Goal: Transaction & Acquisition: Purchase product/service

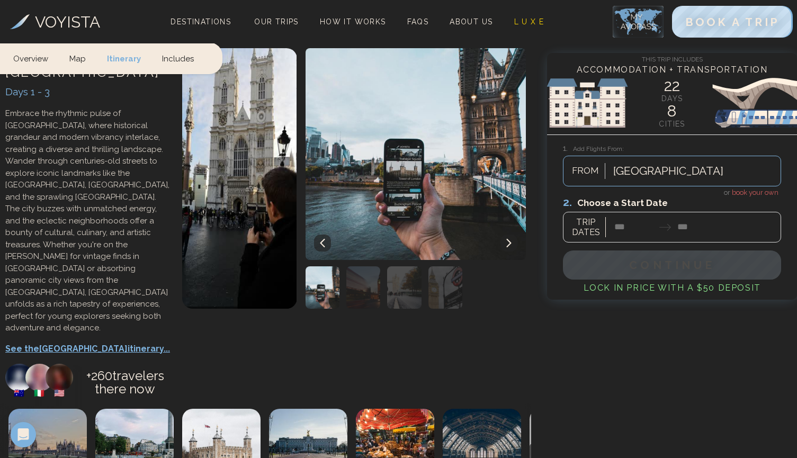
scroll to position [494, 0]
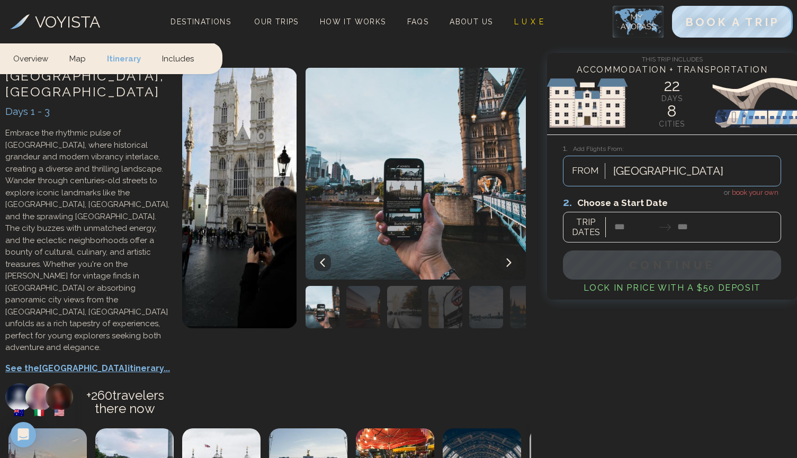
click at [58, 362] on p "See the London itinerary..." at bounding box center [88, 368] width 166 height 13
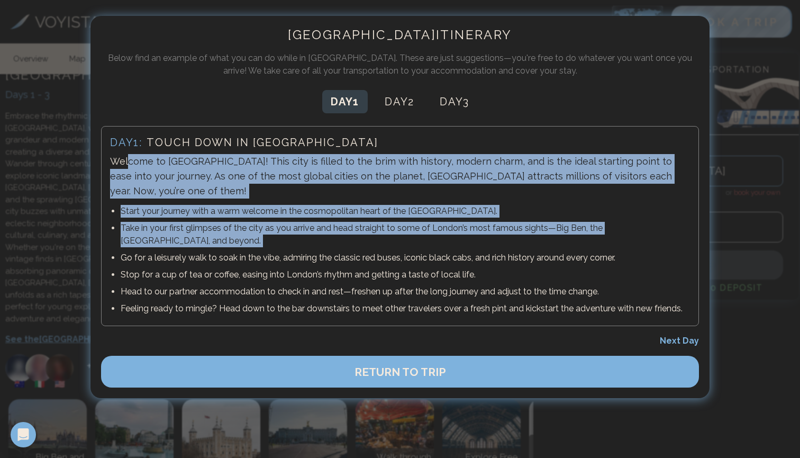
drag, startPoint x: 127, startPoint y: 166, endPoint x: 272, endPoint y: 236, distance: 161.0
click at [272, 236] on div "Day 1 : Touch down in London Welcome to London! This city is filled to the brim…" at bounding box center [400, 226] width 598 height 200
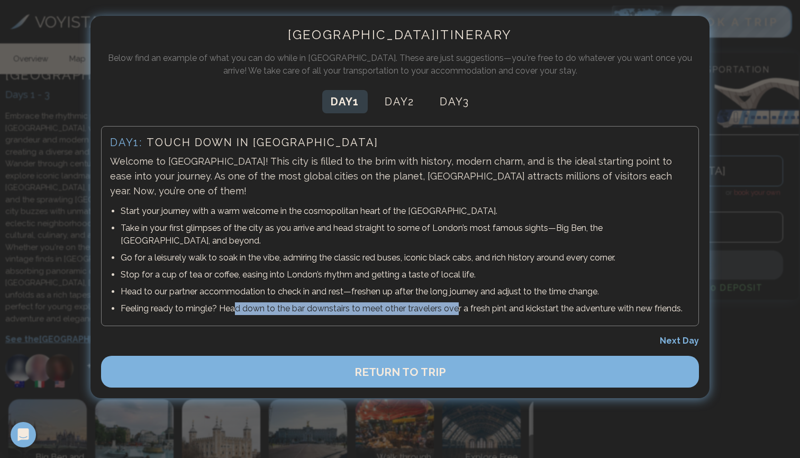
drag, startPoint x: 236, startPoint y: 295, endPoint x: 456, endPoint y: 296, distance: 220.8
click at [456, 302] on p "Feeling ready to mingle? Head down to the bar downstairs to meet other traveler…" at bounding box center [406, 308] width 570 height 13
click at [761, 313] on div at bounding box center [400, 229] width 800 height 458
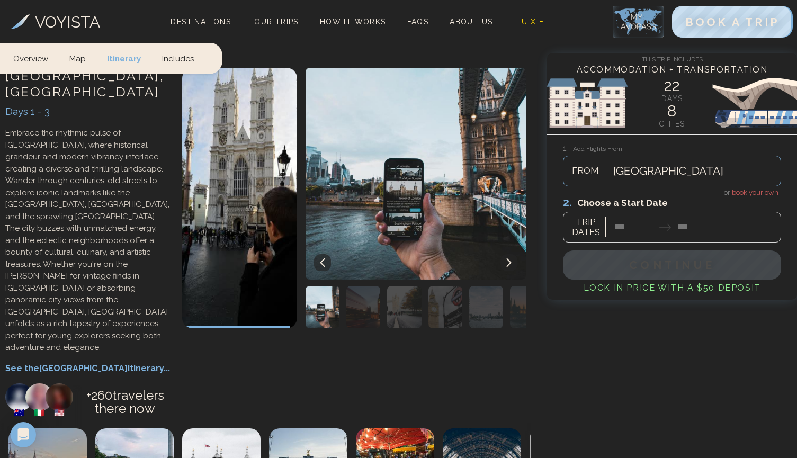
click at [638, 233] on div at bounding box center [672, 218] width 218 height 47
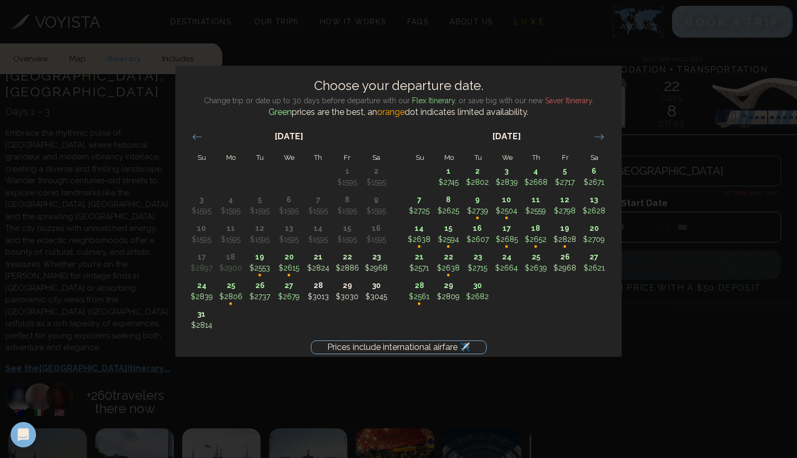
click at [631, 388] on div "Prices include international airfare ✈️ Choose your departure date. Change trip…" at bounding box center [398, 229] width 797 height 458
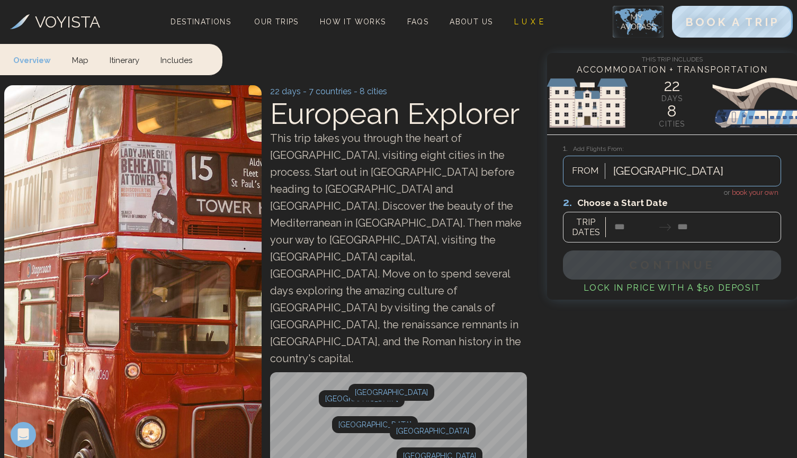
scroll to position [0, 0]
click at [285, 22] on span "Our Trips" at bounding box center [276, 21] width 44 height 8
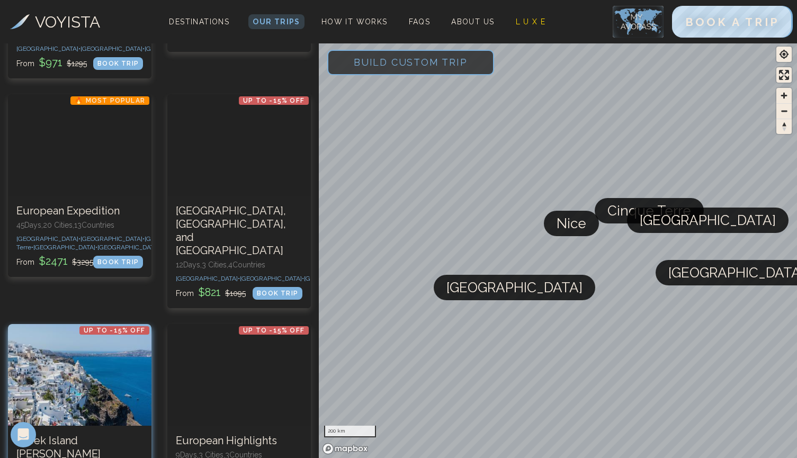
scroll to position [467, 0]
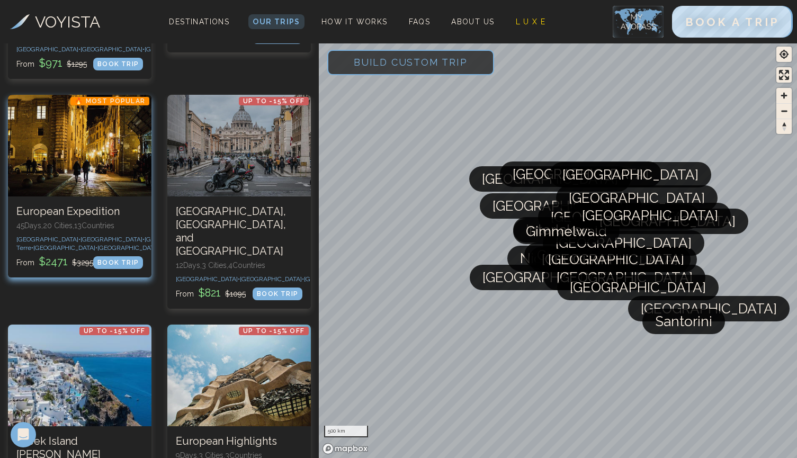
click at [58, 220] on p "45 Days, 20 Cities, 13 Countr ies" at bounding box center [79, 225] width 127 height 11
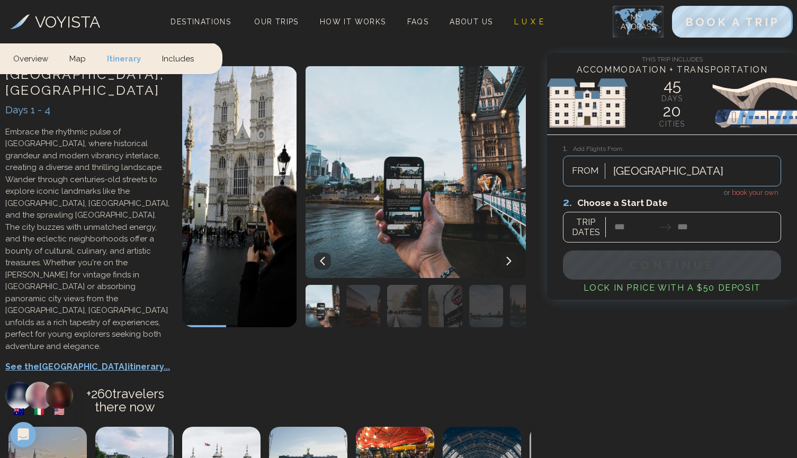
scroll to position [444, 0]
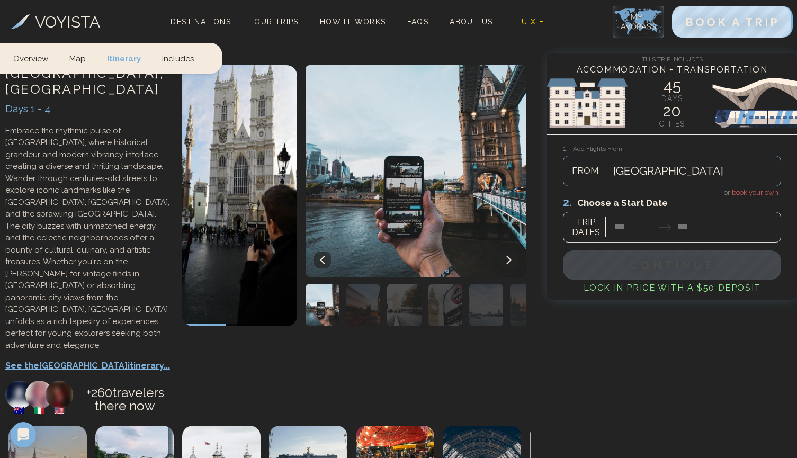
click at [62, 359] on p "See the London itinerary..." at bounding box center [88, 365] width 166 height 13
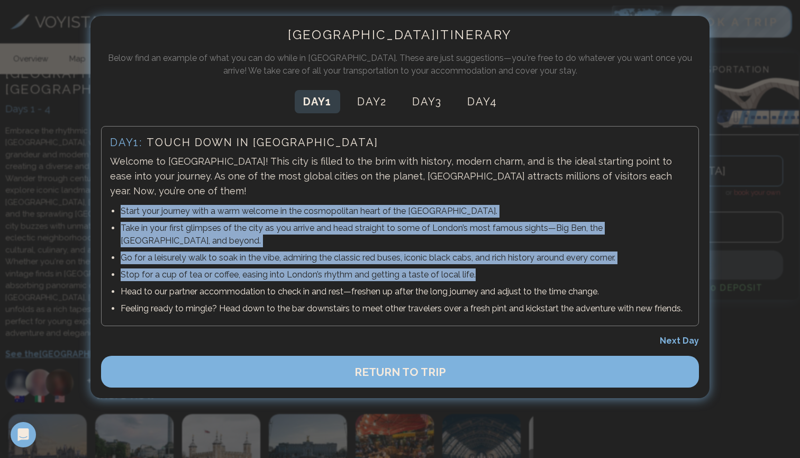
drag, startPoint x: 119, startPoint y: 190, endPoint x: 544, endPoint y: 263, distance: 431.3
click at [544, 263] on ul "Start your journey with a warm welcome in the cosmopolitan heart of the UK. Tak…" at bounding box center [400, 260] width 580 height 114
click at [688, 336] on span "Next Day" at bounding box center [679, 341] width 39 height 10
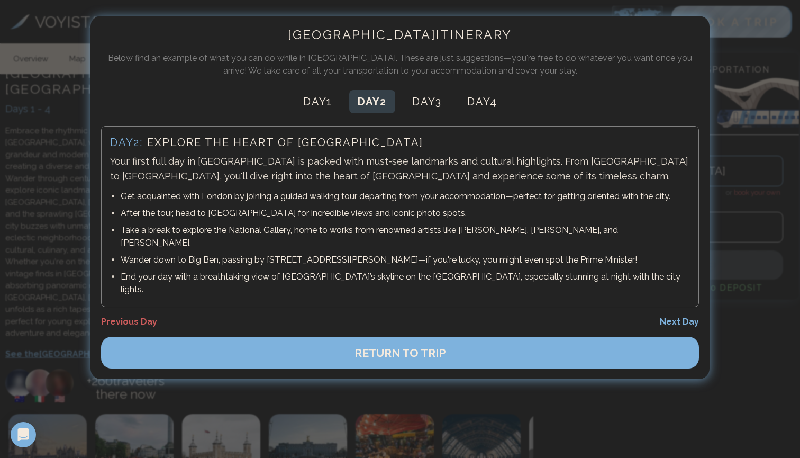
click at [678, 317] on span "Next Day" at bounding box center [679, 322] width 39 height 10
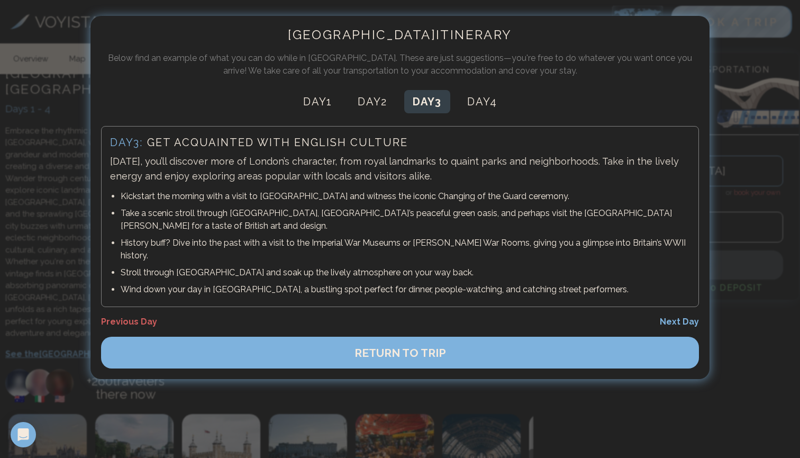
click at [678, 293] on div "Day 3 : Get acquainted with English culture Today, you’ll discover more of Lond…" at bounding box center [400, 216] width 598 height 181
click at [676, 317] on span "Next Day" at bounding box center [679, 322] width 39 height 10
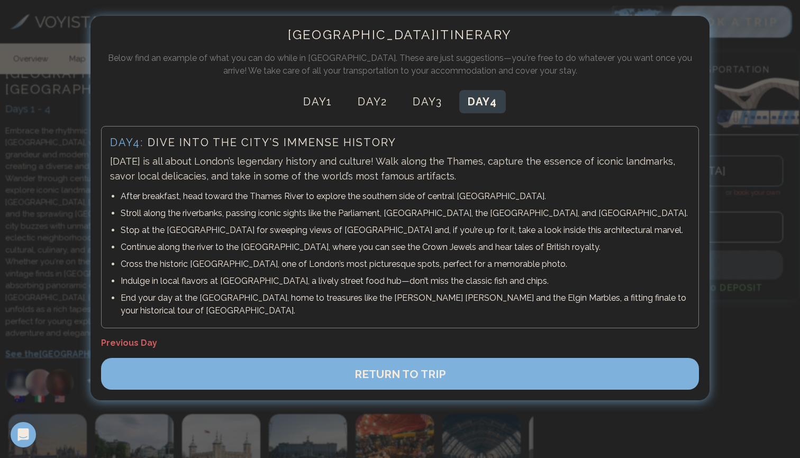
click at [772, 163] on div at bounding box center [400, 229] width 800 height 458
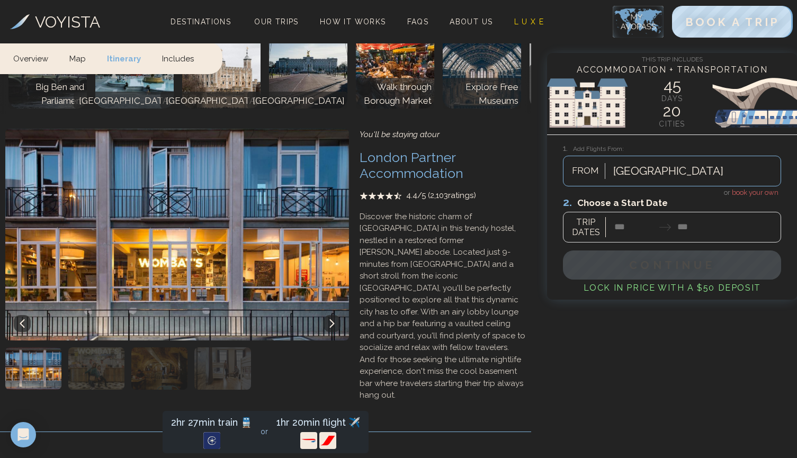
scroll to position [852, 0]
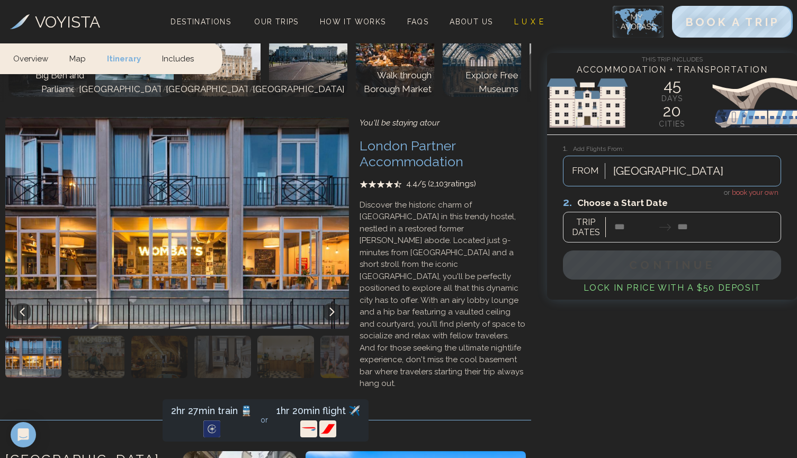
click at [613, 228] on div at bounding box center [672, 218] width 218 height 47
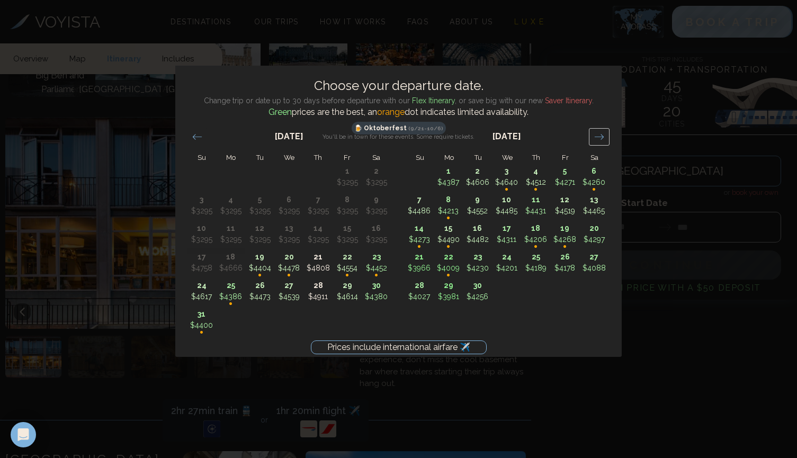
click at [594, 138] on icon "Move forward to switch to the next month." at bounding box center [599, 137] width 10 height 10
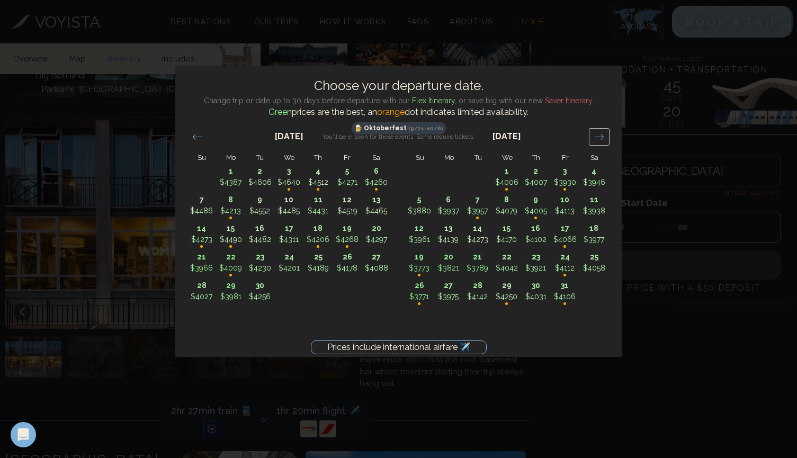
click at [594, 138] on icon "Move forward to switch to the next month." at bounding box center [599, 137] width 10 height 10
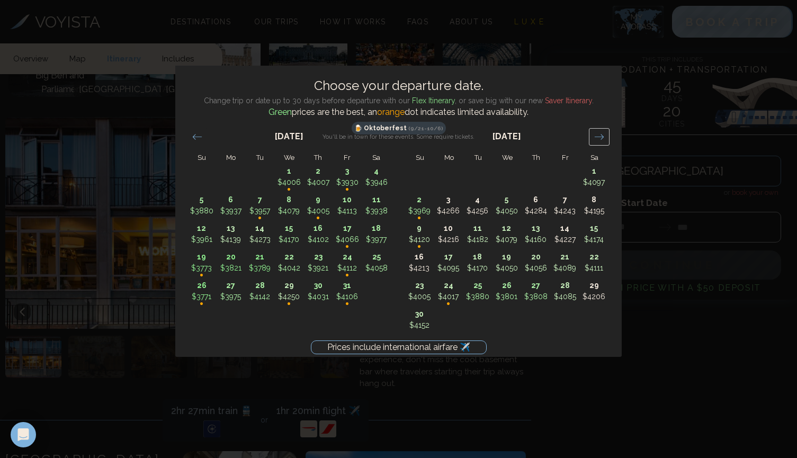
click at [594, 138] on icon "Move forward to switch to the next month." at bounding box center [599, 137] width 10 height 10
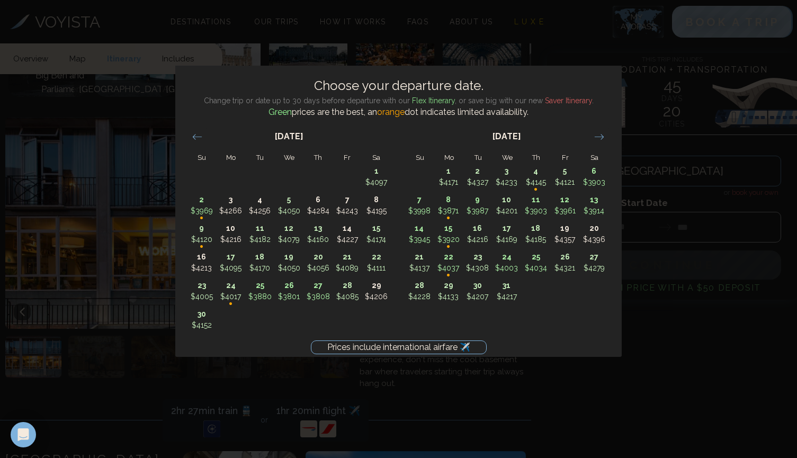
click at [690, 338] on div "Prices include international airfare ✈️ Choose your departure date. Change trip…" at bounding box center [398, 229] width 797 height 458
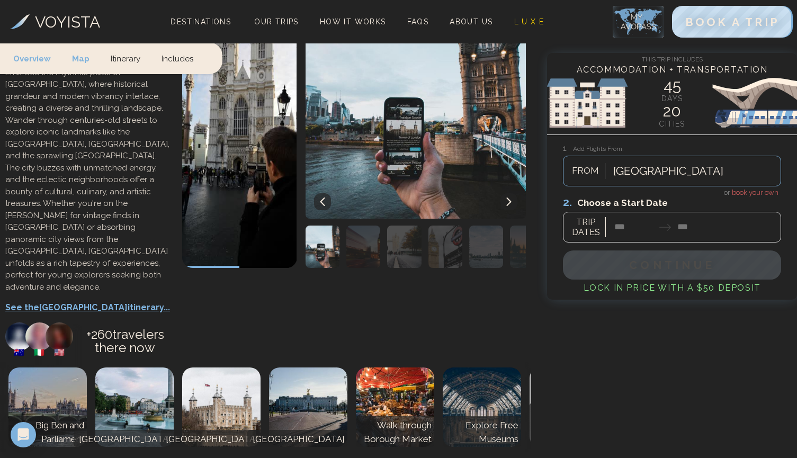
scroll to position [147, 0]
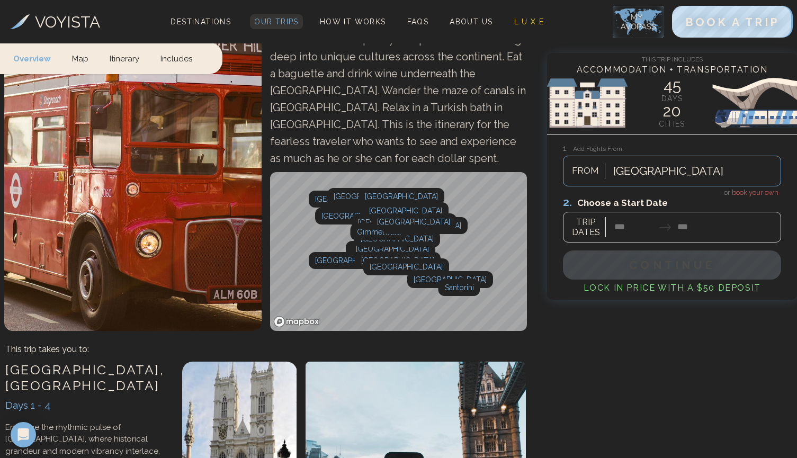
click at [265, 21] on span "Our Trips" at bounding box center [276, 21] width 44 height 8
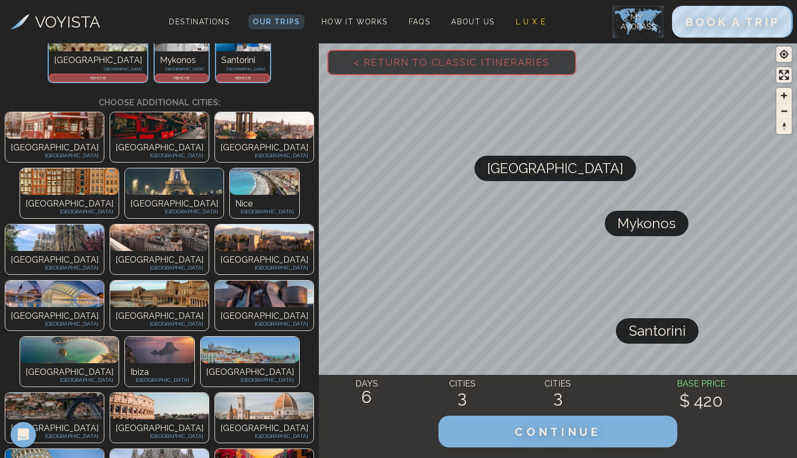
scroll to position [120, 0]
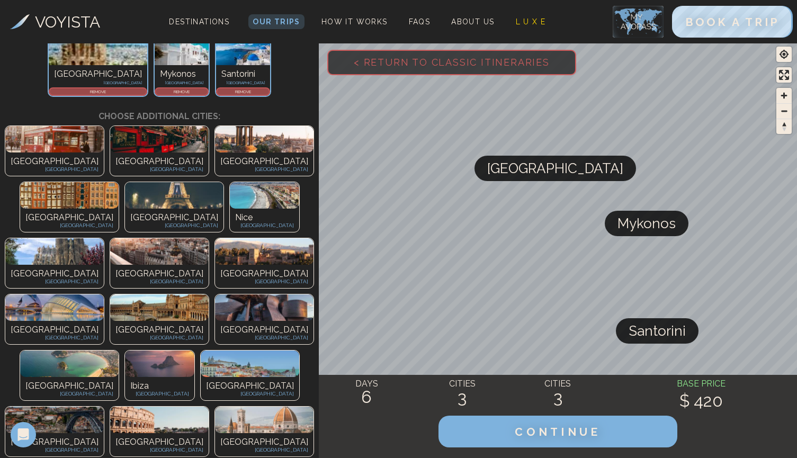
click at [47, 151] on img at bounding box center [54, 139] width 98 height 26
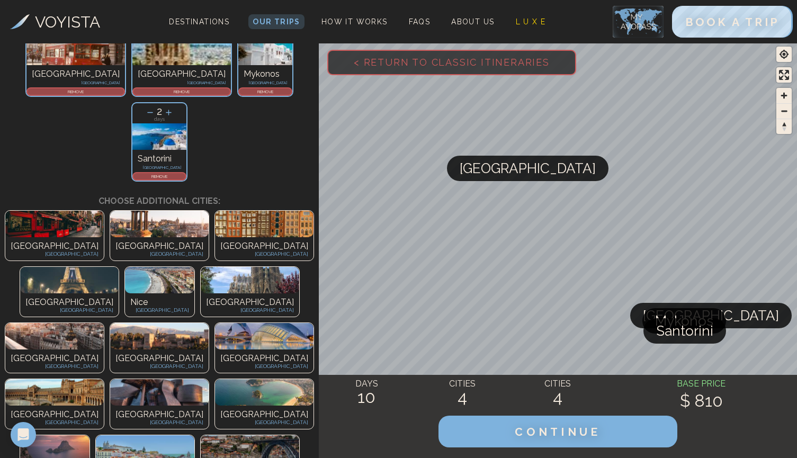
click at [119, 267] on img at bounding box center [69, 280] width 98 height 26
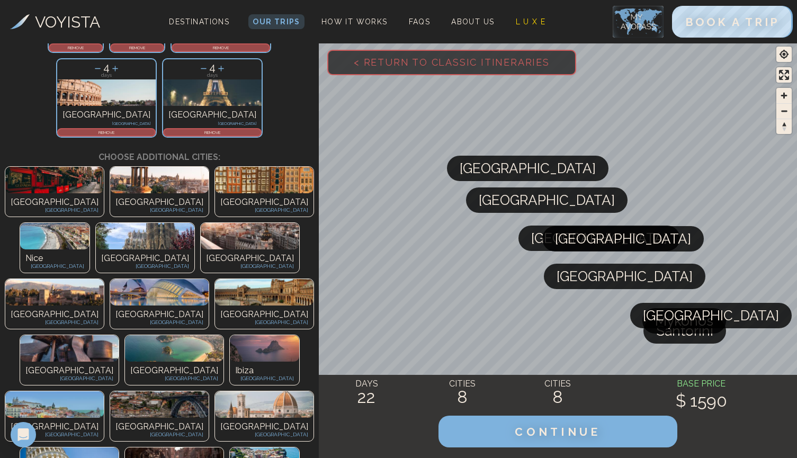
scroll to position [255, 0]
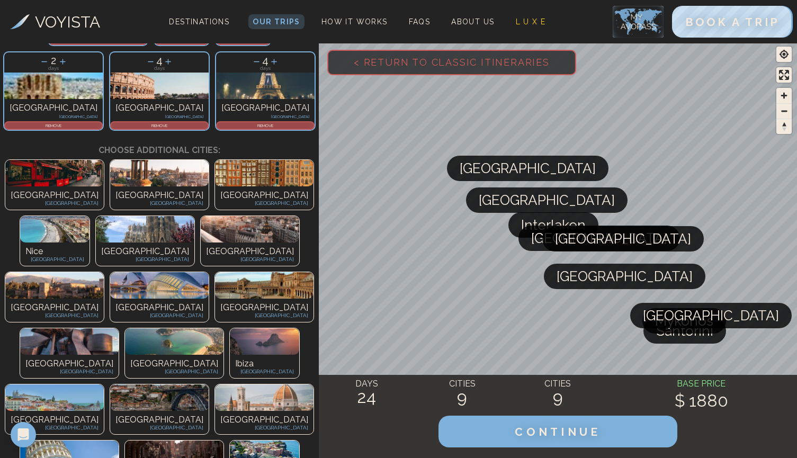
click at [215, 384] on img at bounding box center [264, 397] width 98 height 26
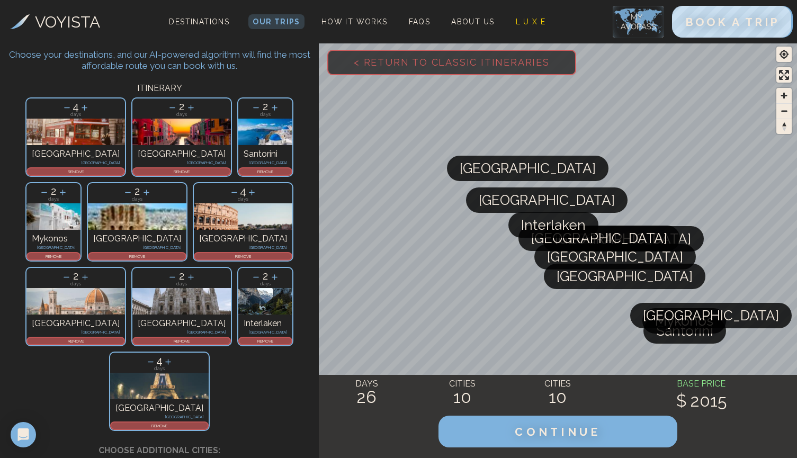
scroll to position [21, 0]
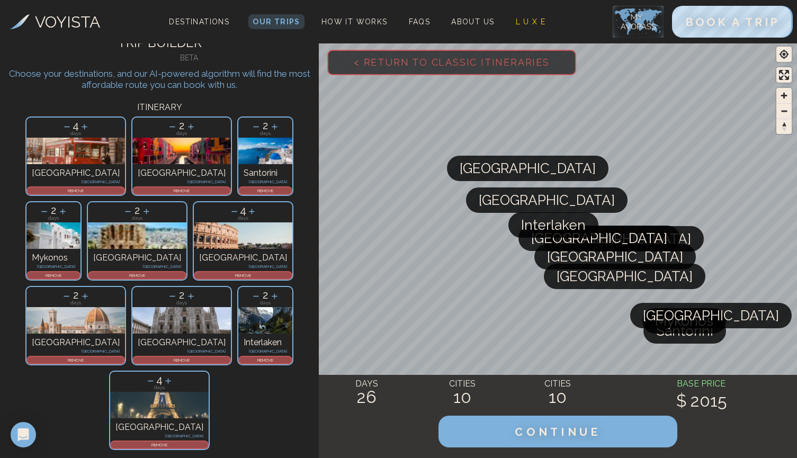
click at [61, 125] on icon at bounding box center [66, 126] width 11 height 11
click at [240, 206] on icon at bounding box center [234, 211] width 11 height 11
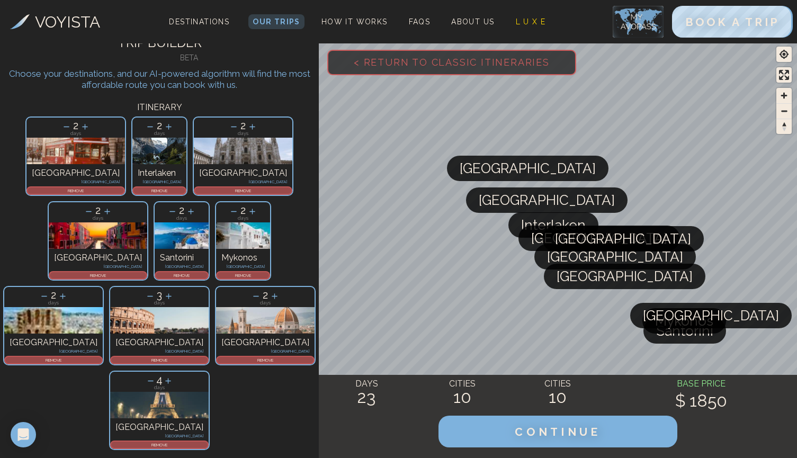
click at [156, 375] on icon at bounding box center [150, 380] width 11 height 11
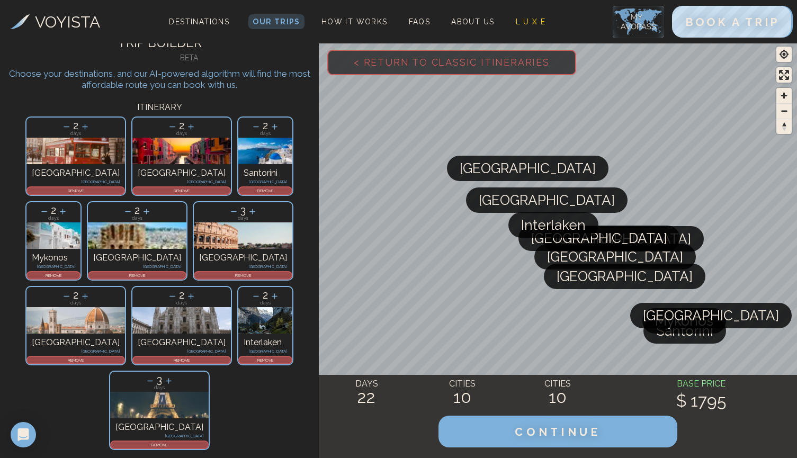
click at [272, 293] on icon at bounding box center [275, 296] width 6 height 6
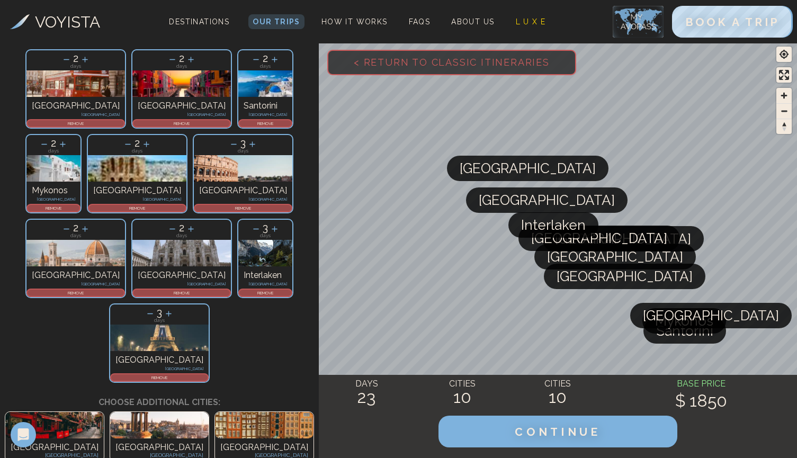
scroll to position [91, 0]
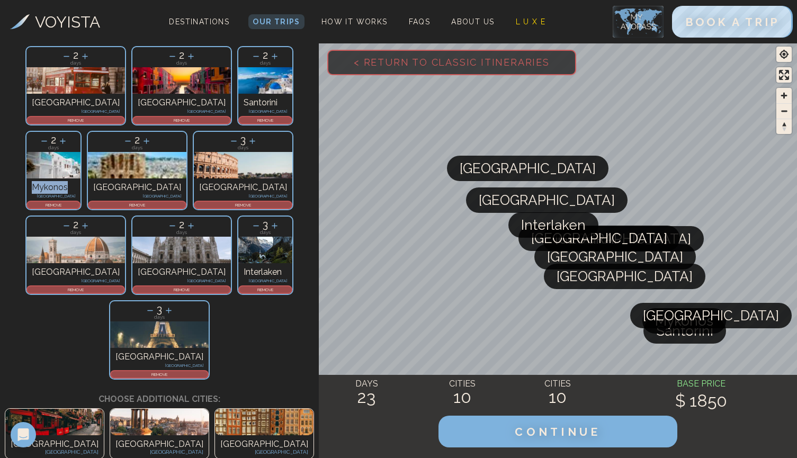
drag, startPoint x: 176, startPoint y: 103, endPoint x: 213, endPoint y: 105, distance: 36.6
click at [80, 178] on div "Mykonos Greece" at bounding box center [53, 189] width 54 height 22
drag, startPoint x: 243, startPoint y: 104, endPoint x: 217, endPoint y: 105, distance: 26.0
click at [190, 128] on div "2 days Athens Greece REMOVE" at bounding box center [137, 170] width 106 height 85
click at [181, 181] on p "[GEOGRAPHIC_DATA]" at bounding box center [137, 187] width 88 height 13
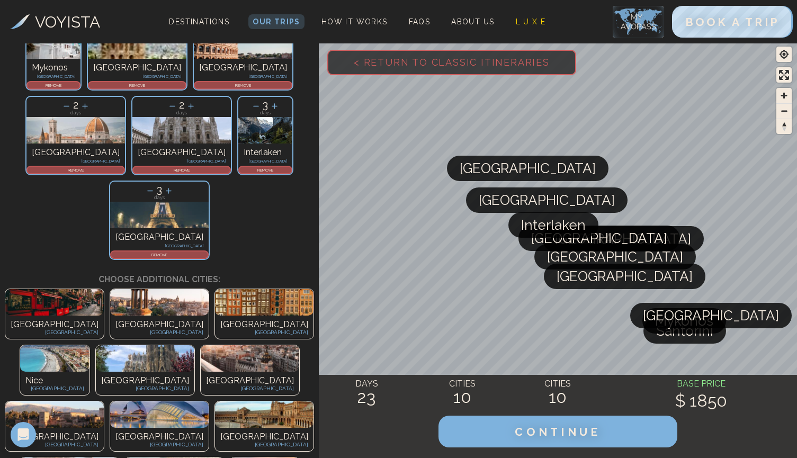
scroll to position [216, 0]
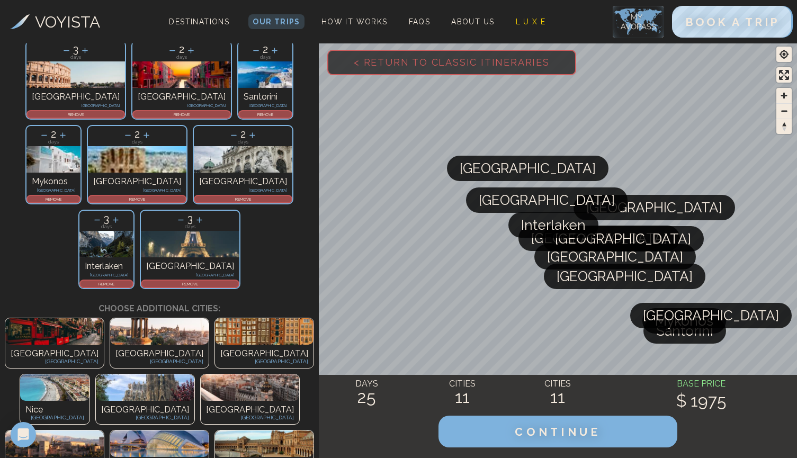
scroll to position [185, 0]
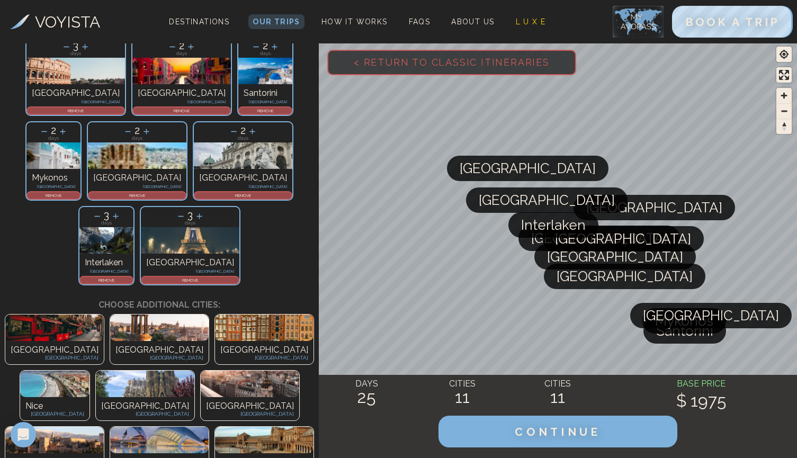
click at [195, 192] on p "REMOVE" at bounding box center [243, 195] width 96 height 6
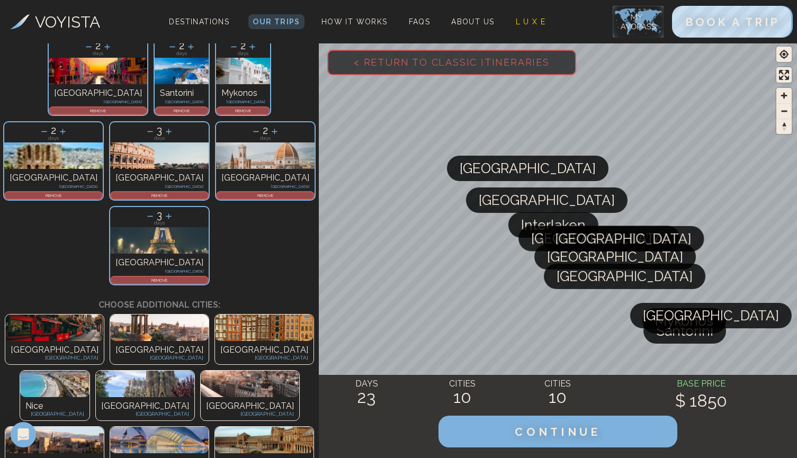
click at [280, 371] on img at bounding box center [250, 384] width 98 height 26
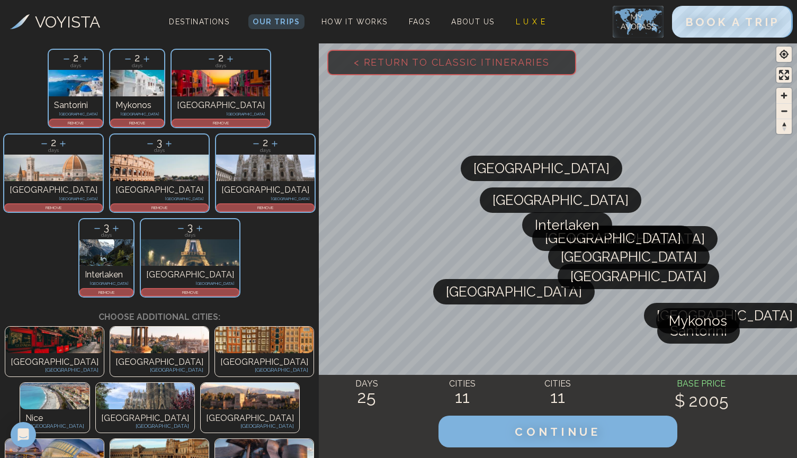
scroll to position [181, 0]
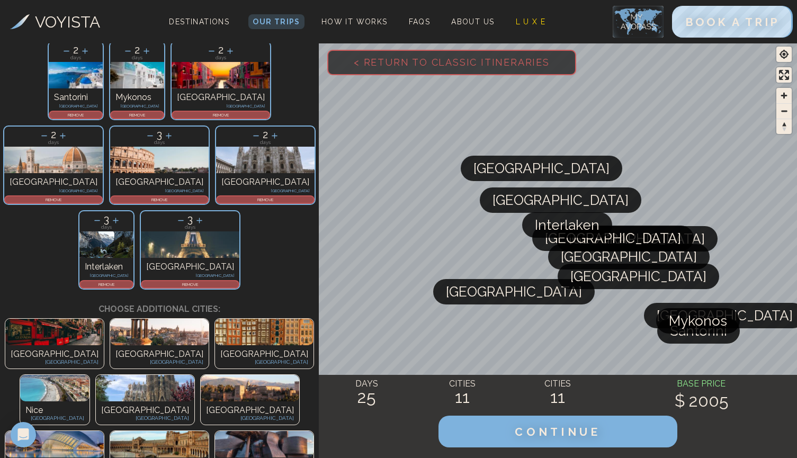
click at [220, 348] on p "[GEOGRAPHIC_DATA]" at bounding box center [264, 354] width 88 height 13
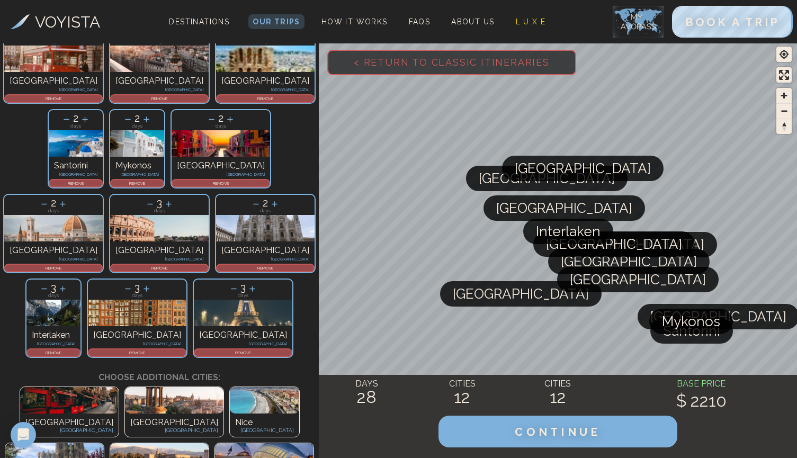
scroll to position [104, 0]
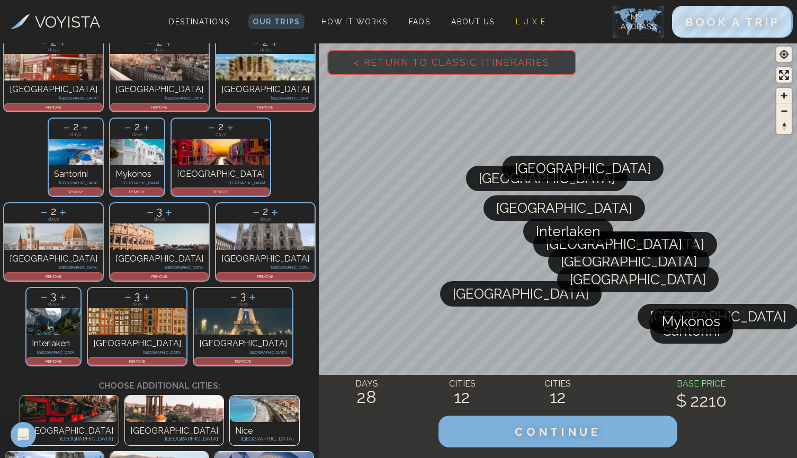
click at [133, 292] on icon at bounding box center [127, 297] width 11 height 11
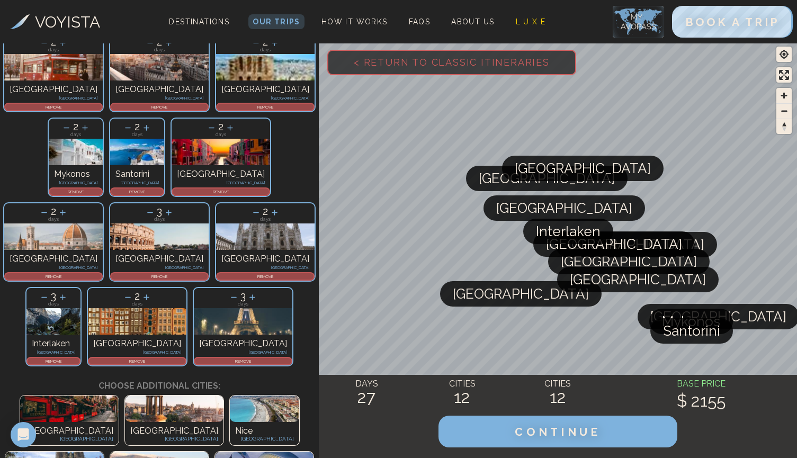
click at [152, 292] on icon at bounding box center [146, 297] width 11 height 11
click at [133, 292] on icon at bounding box center [127, 297] width 11 height 11
click at [104, 452] on img at bounding box center [54, 465] width 98 height 26
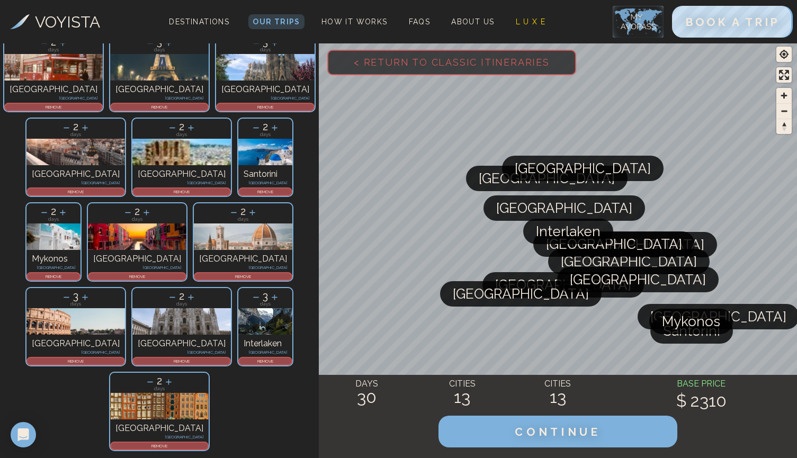
click at [152, 443] on p "REMOVE" at bounding box center [159, 446] width 96 height 6
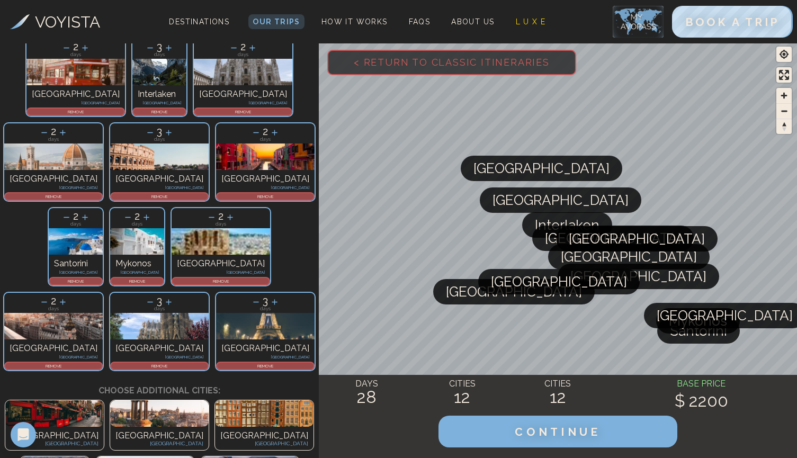
scroll to position [101, 0]
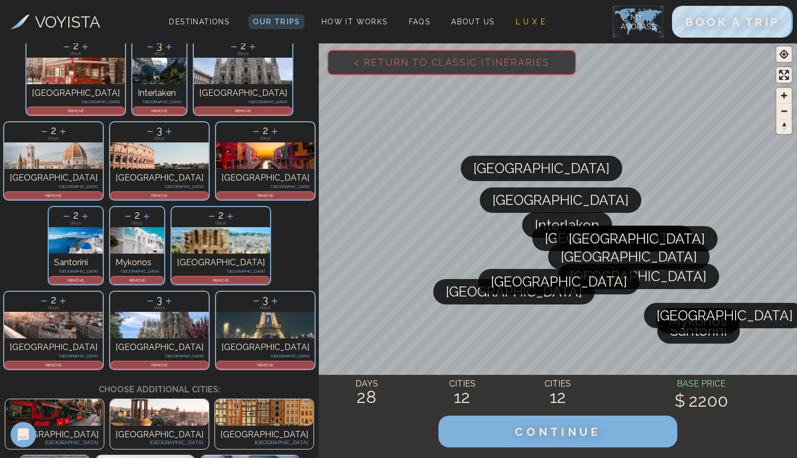
click at [208, 362] on p "REMOVE" at bounding box center [159, 365] width 96 height 6
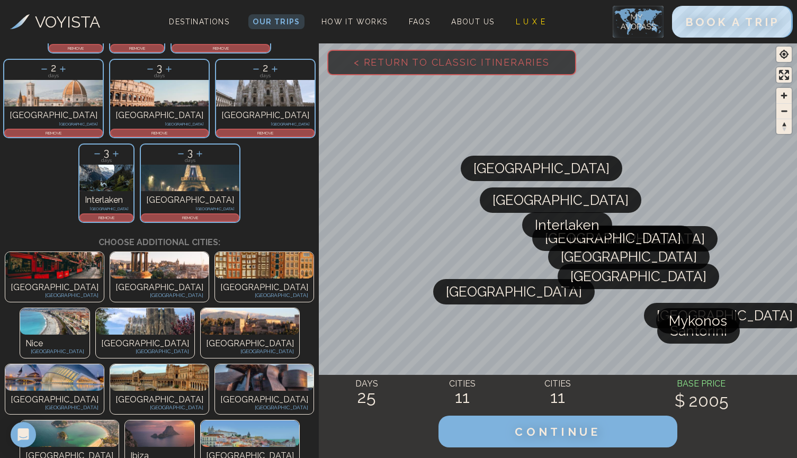
scroll to position [251, 0]
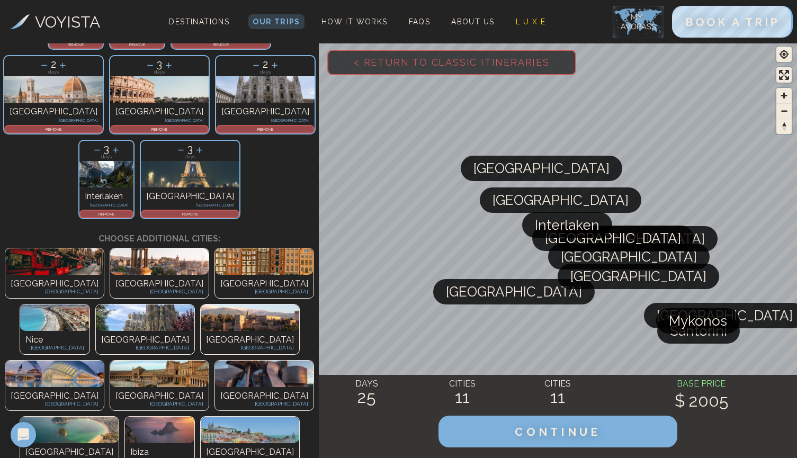
click at [276, 417] on img at bounding box center [250, 430] width 98 height 26
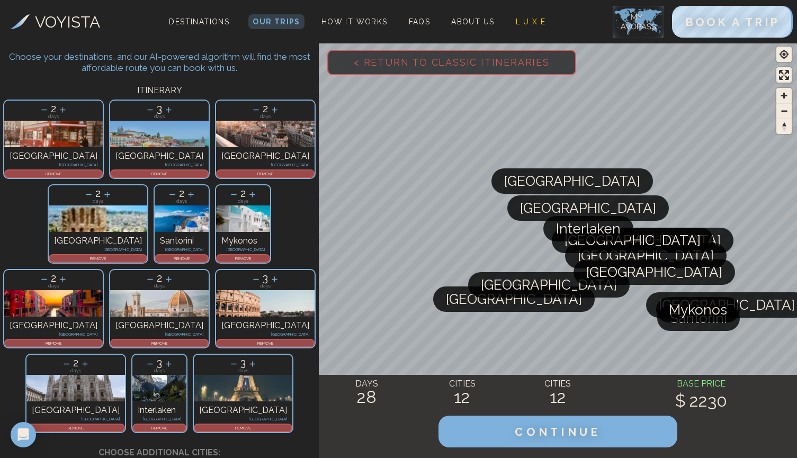
scroll to position [35, 0]
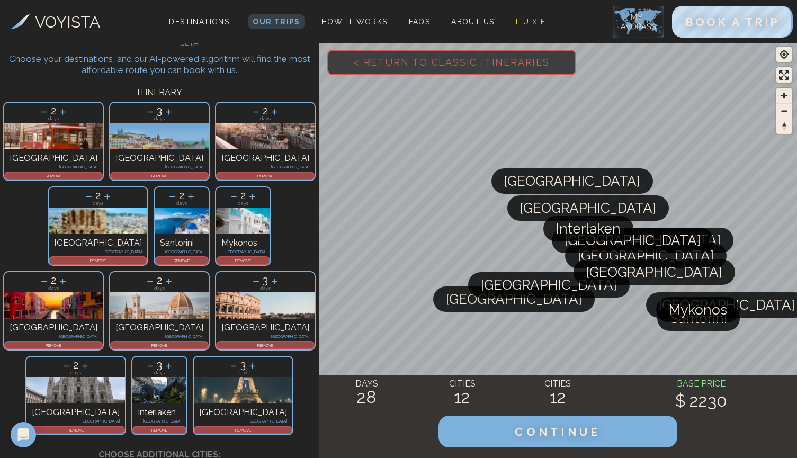
click at [145, 110] on icon at bounding box center [150, 111] width 11 height 11
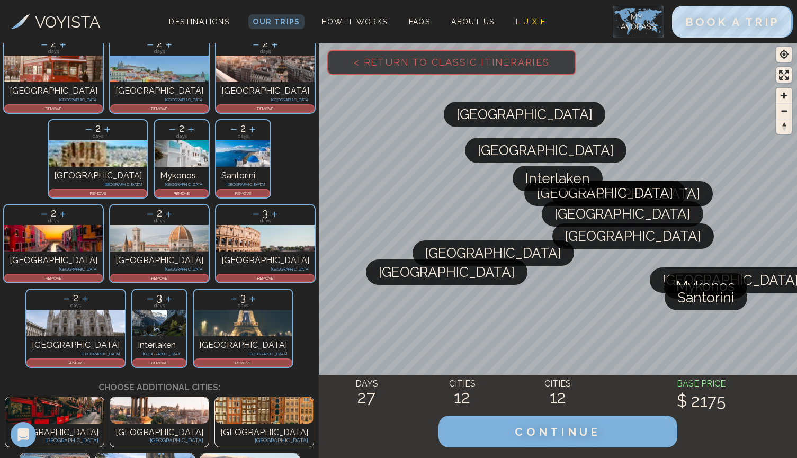
scroll to position [104, 0]
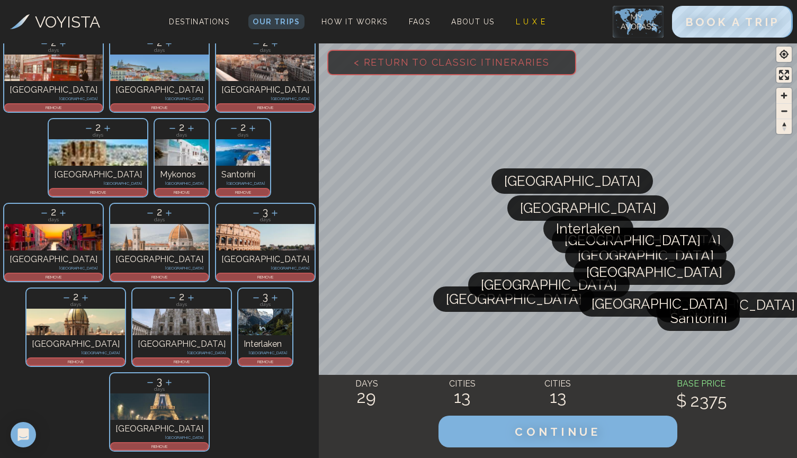
click at [72, 292] on icon at bounding box center [66, 297] width 11 height 11
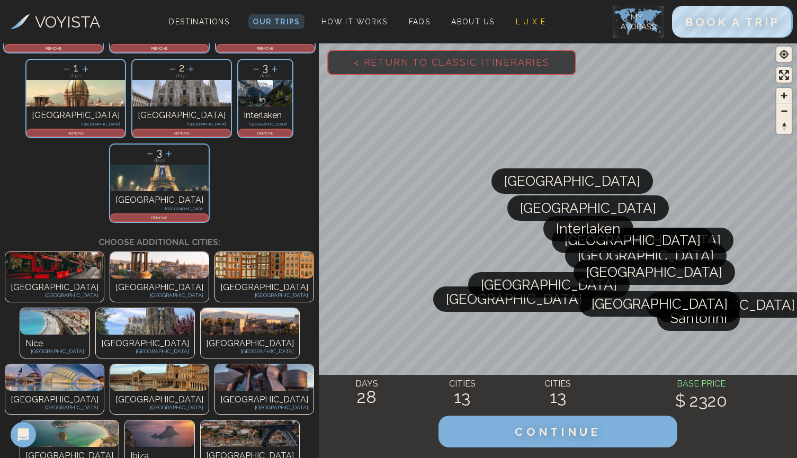
scroll to position [322, 0]
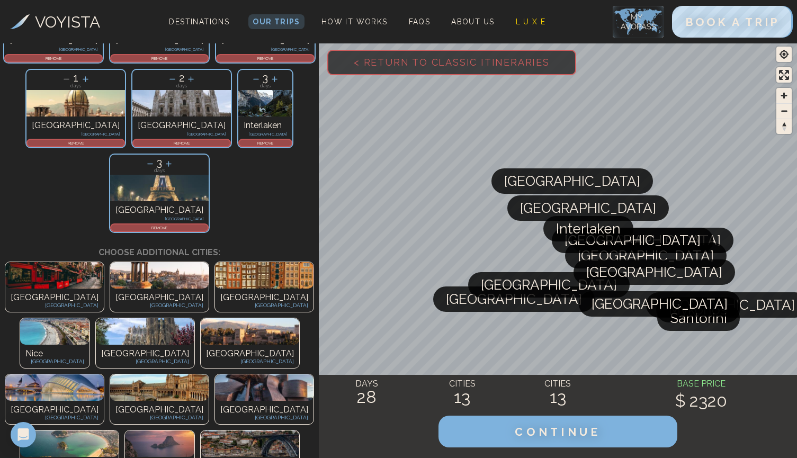
click at [110, 289] on div "Edinburgh Scotland" at bounding box center [159, 300] width 98 height 23
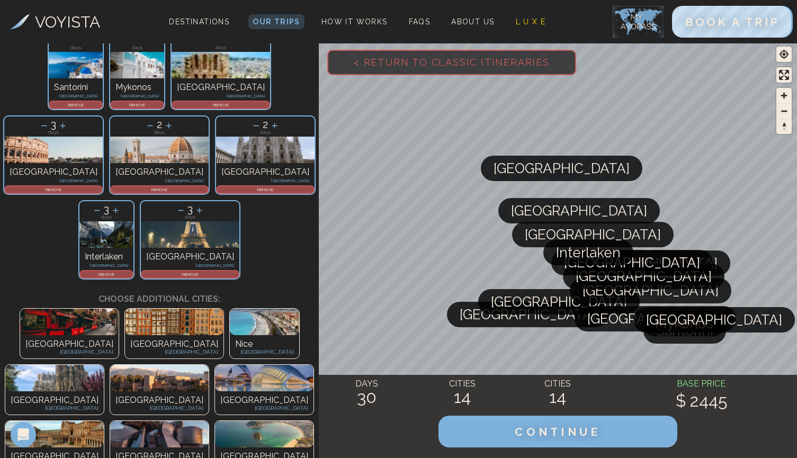
scroll to position [300, 0]
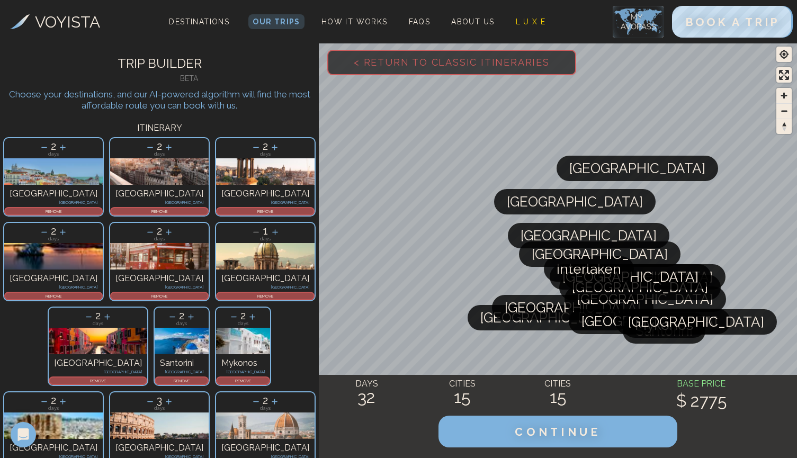
scroll to position [0, 0]
click at [102, 293] on p "REMOVE" at bounding box center [53, 296] width 96 height 6
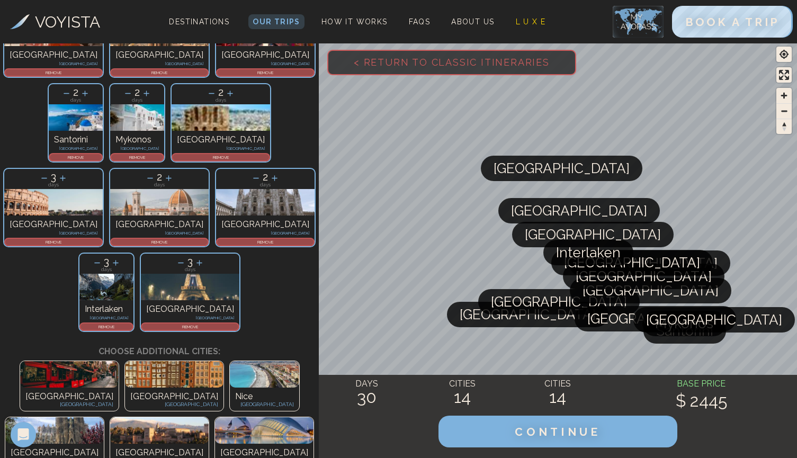
scroll to position [225, 0]
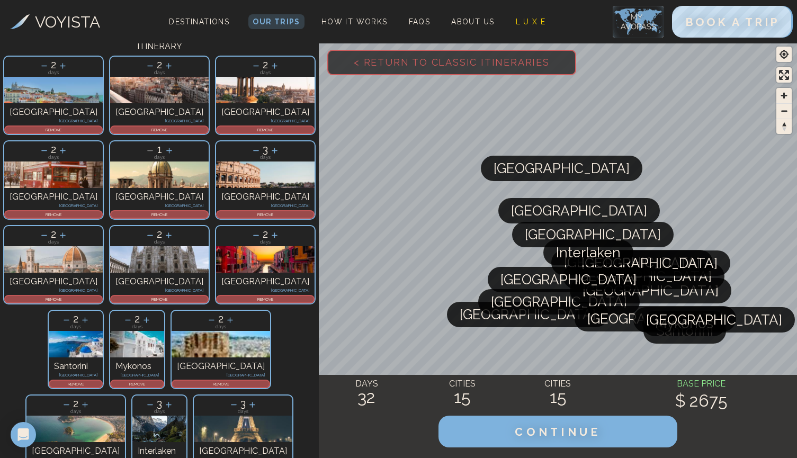
scroll to position [81, 0]
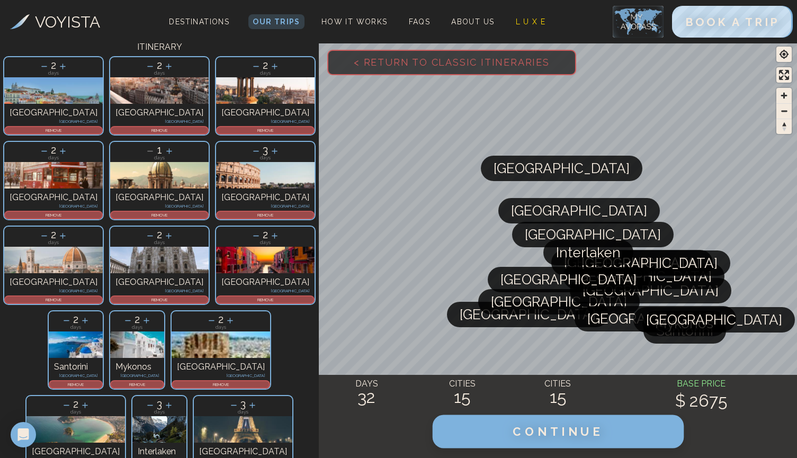
click at [628, 428] on button "CONTINUE" at bounding box center [557, 431] width 251 height 33
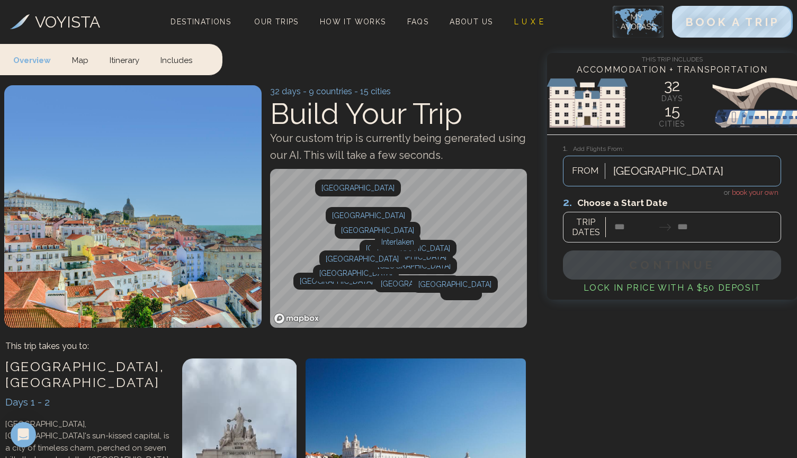
click at [627, 232] on div at bounding box center [672, 218] width 218 height 47
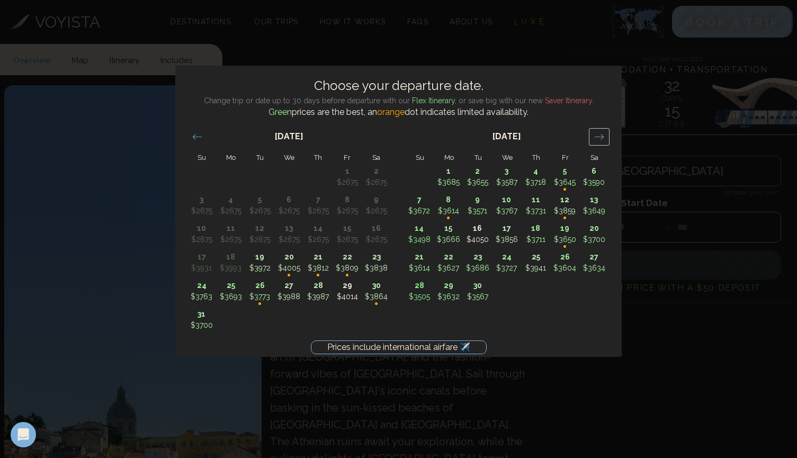
click at [600, 139] on icon "Move forward to switch to the next month." at bounding box center [599, 137] width 10 height 10
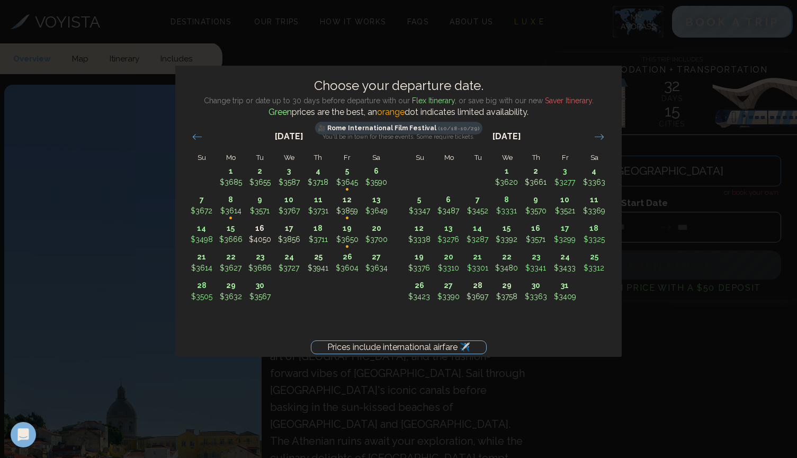
click at [602, 457] on div "Prices include international airfare ✈️ Choose your departure date. Change trip…" at bounding box center [398, 229] width 797 height 458
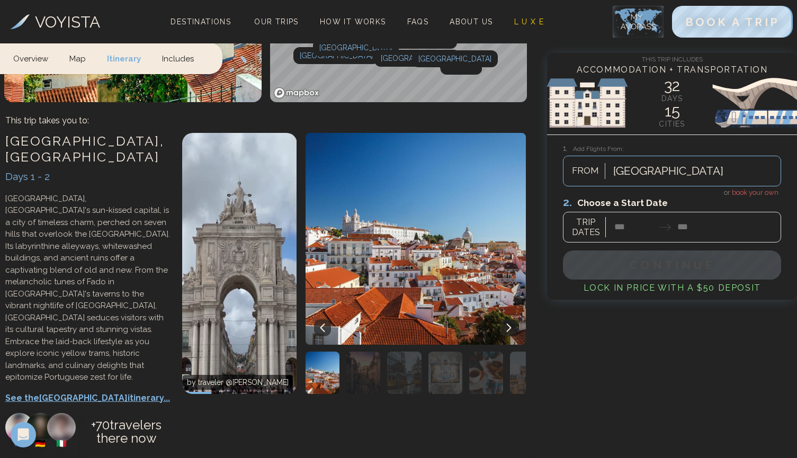
scroll to position [638, 0]
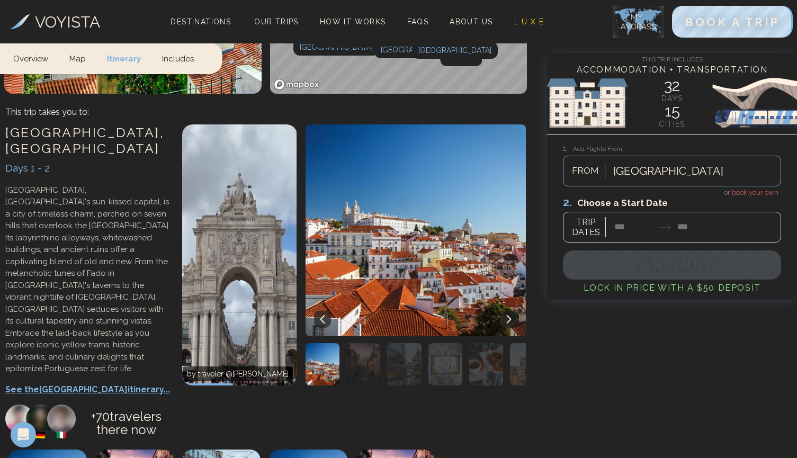
click at [61, 383] on p "See the Lisbon itinerary..." at bounding box center [88, 389] width 166 height 13
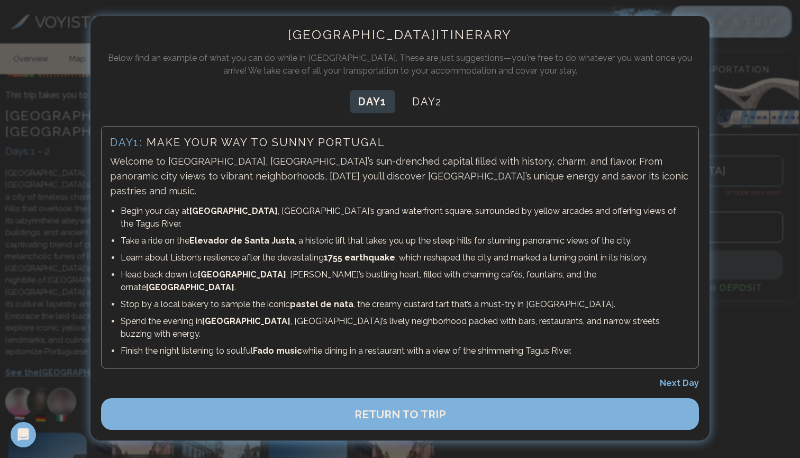
click at [731, 440] on div at bounding box center [400, 229] width 800 height 458
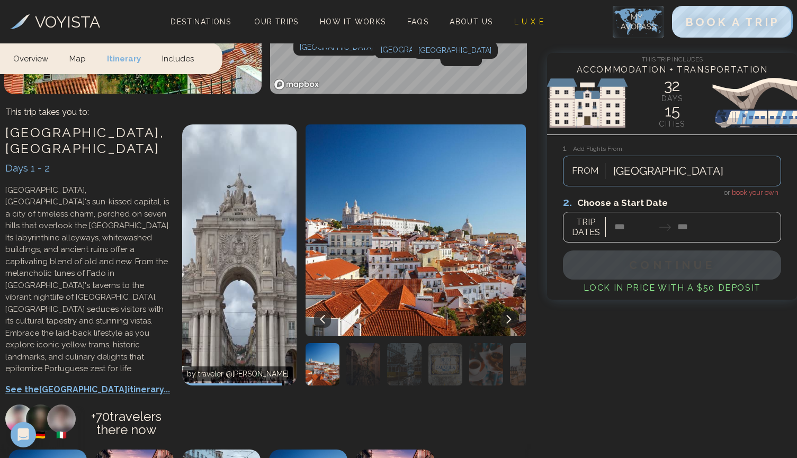
click at [636, 221] on div at bounding box center [672, 218] width 218 height 47
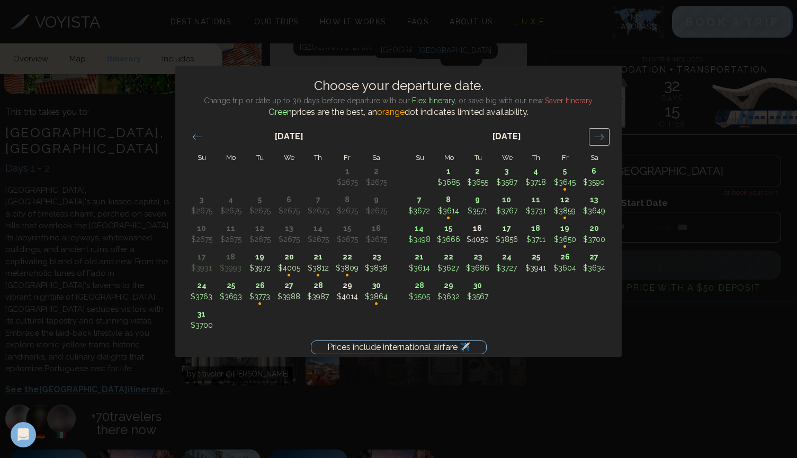
click at [601, 137] on icon "Move forward to switch to the next month." at bounding box center [599, 137] width 10 height 10
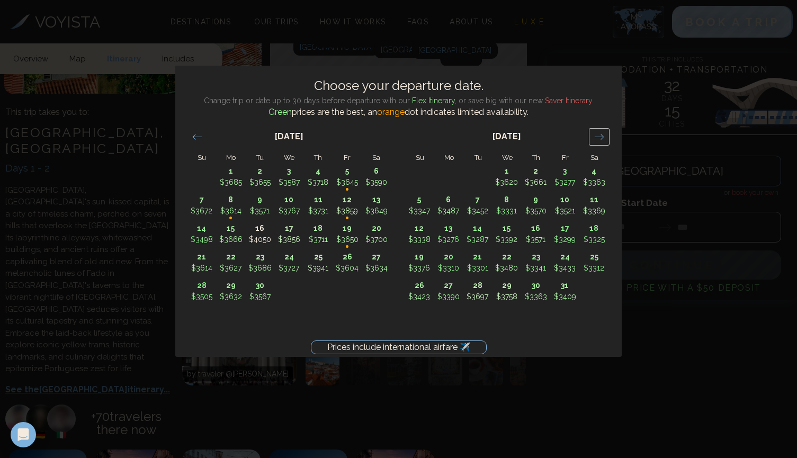
click at [601, 137] on icon "Move forward to switch to the next month." at bounding box center [599, 137] width 10 height 10
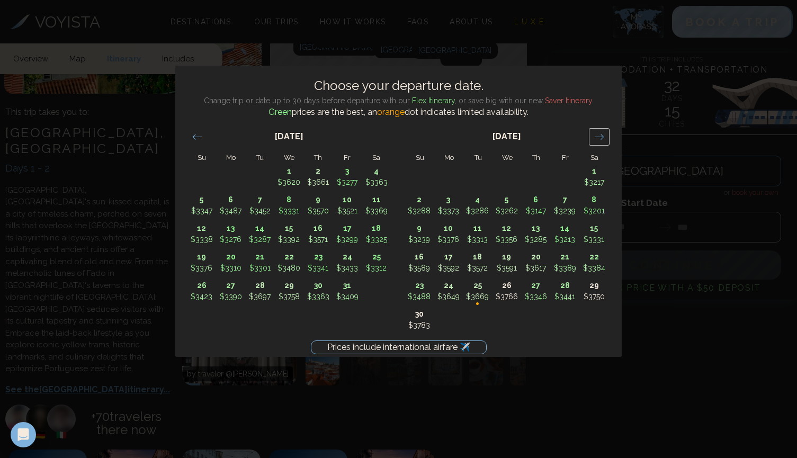
click at [601, 137] on icon "Move forward to switch to the next month." at bounding box center [599, 137] width 10 height 10
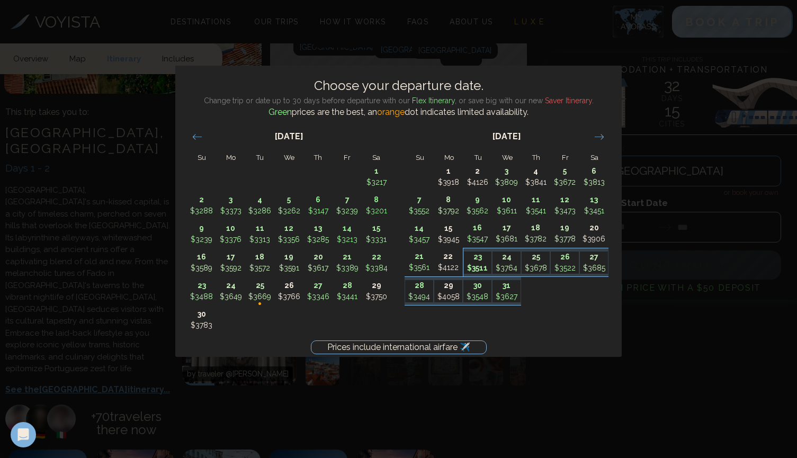
click at [484, 264] on p "$3511" at bounding box center [478, 268] width 28 height 11
type input "********"
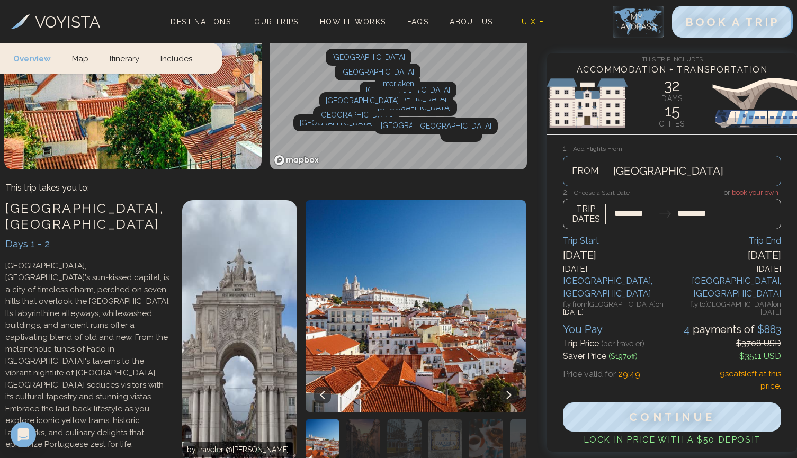
scroll to position [568, 0]
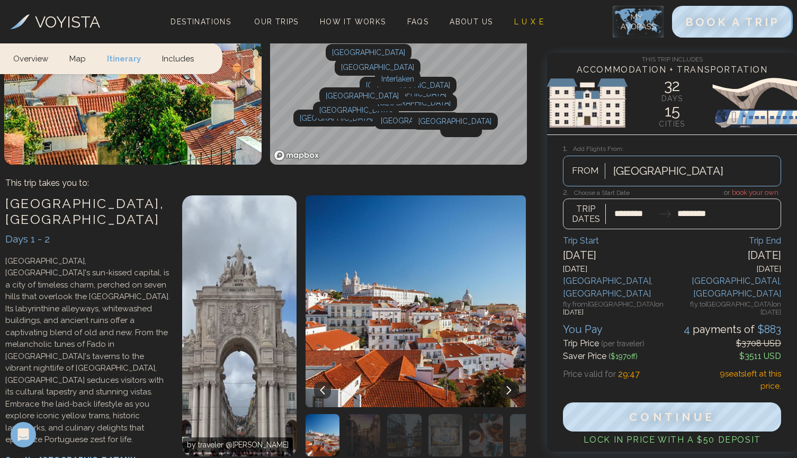
click at [55, 454] on p "See the Lisbon itinerary..." at bounding box center [88, 460] width 166 height 13
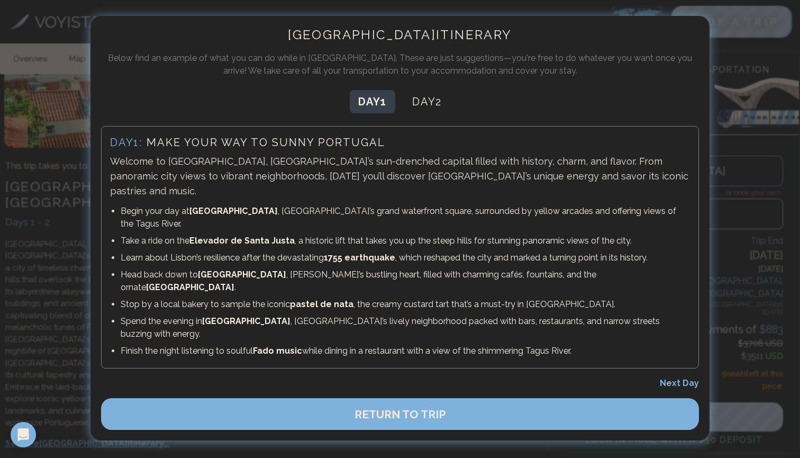
click at [759, 313] on div at bounding box center [400, 229] width 800 height 458
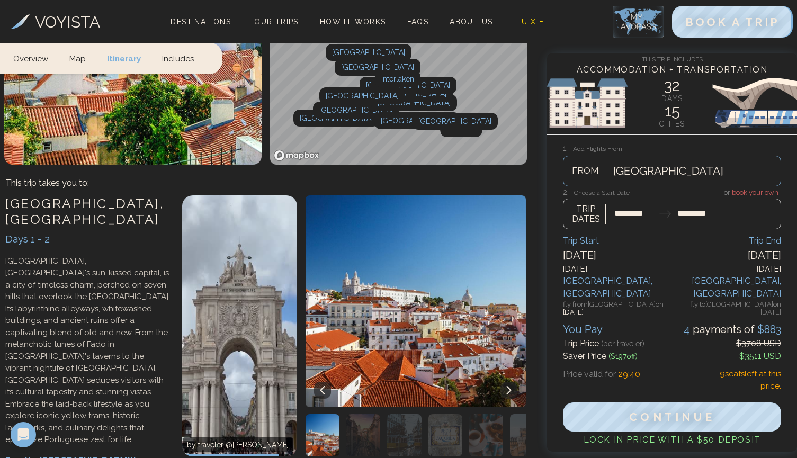
click at [74, 454] on p "See the Lisbon itinerary..." at bounding box center [88, 460] width 166 height 13
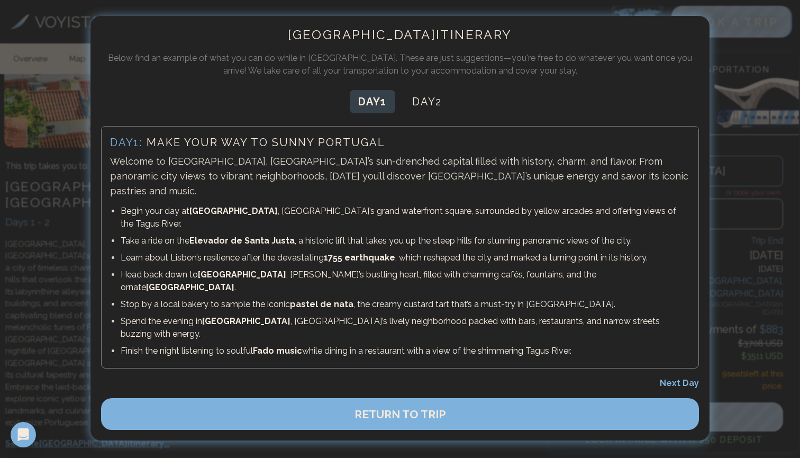
click at [37, 155] on div at bounding box center [400, 229] width 800 height 458
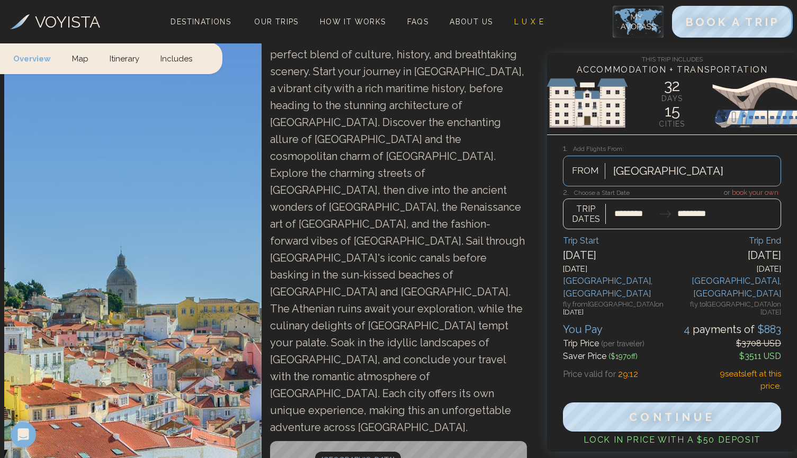
scroll to position [105, 0]
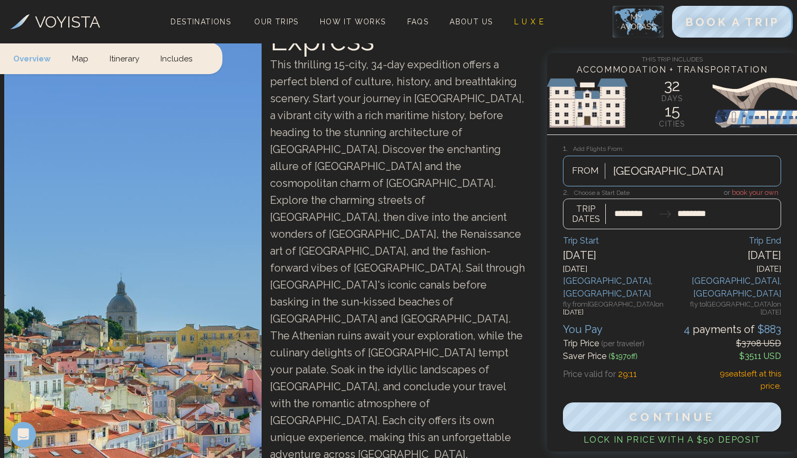
click at [176, 56] on link "Includes" at bounding box center [176, 57] width 53 height 31
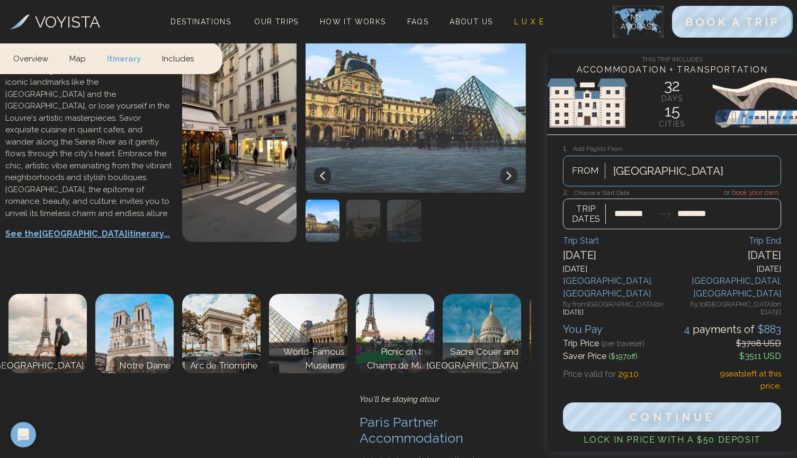
scroll to position [10902, 0]
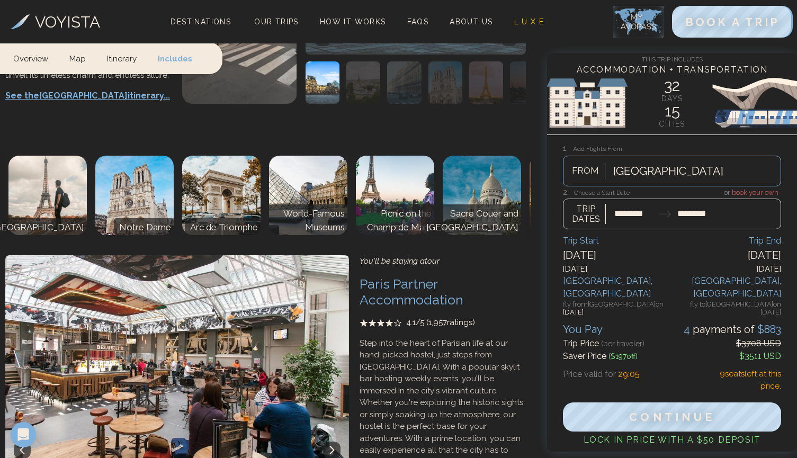
drag, startPoint x: 280, startPoint y: 265, endPoint x: 367, endPoint y: 271, distance: 87.6
drag, startPoint x: 328, startPoint y: 281, endPoint x: 383, endPoint y: 299, distance: 57.9
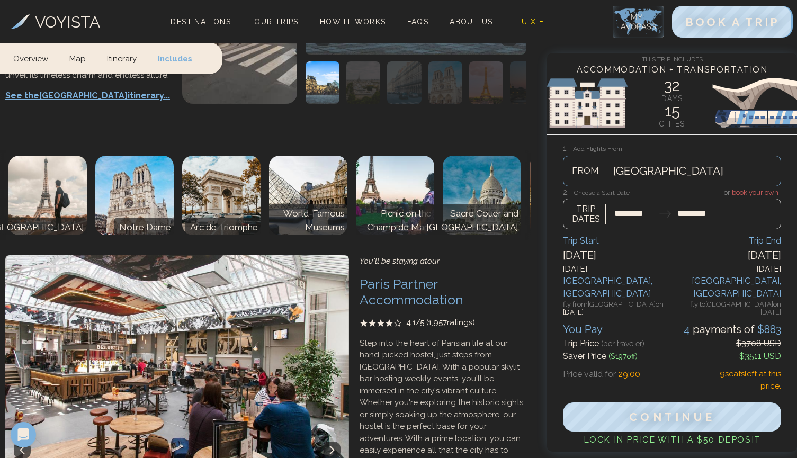
drag, startPoint x: 419, startPoint y: 267, endPoint x: 506, endPoint y: 291, distance: 89.9
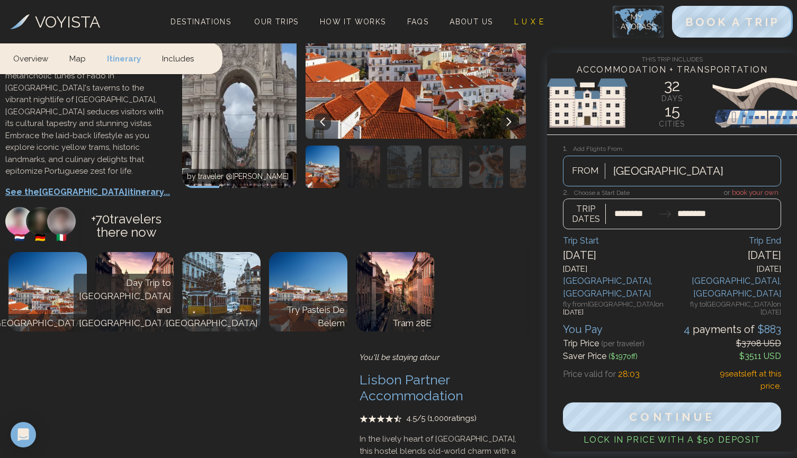
scroll to position [843, 0]
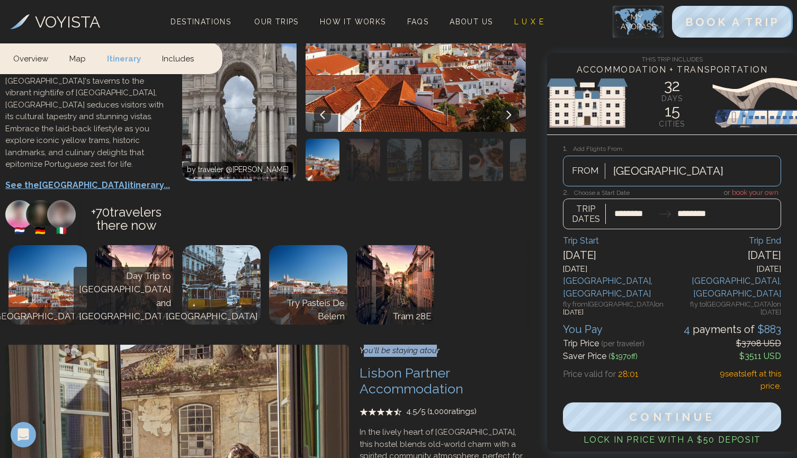
drag, startPoint x: 366, startPoint y: 222, endPoint x: 410, endPoint y: 228, distance: 44.4
click at [428, 345] on div "You'll be staying at our" at bounding box center [442, 351] width 166 height 12
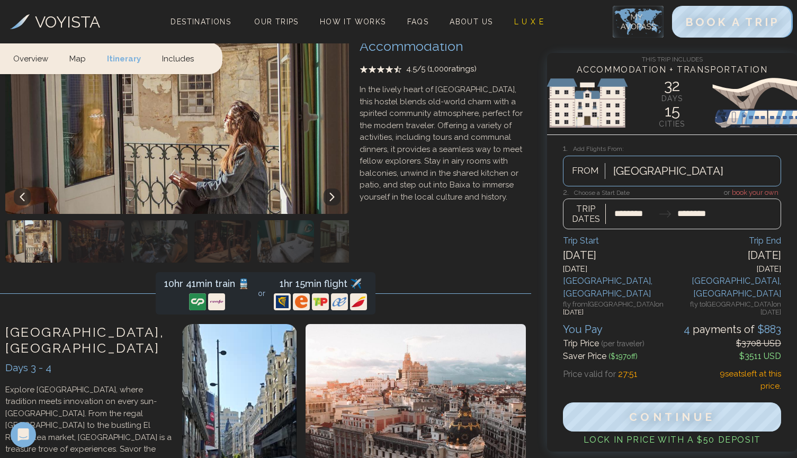
scroll to position [1185, 0]
drag, startPoint x: 166, startPoint y: 155, endPoint x: 263, endPoint y: 157, distance: 96.9
click at [263, 277] on div "10hr 41min train 🚆 or 1hr 15min flight ✈️" at bounding box center [265, 294] width 207 height 34
drag, startPoint x: 273, startPoint y: 157, endPoint x: 376, endPoint y: 159, distance: 103.3
click at [376, 273] on div "10hr 41min train 🚆 or 1hr 15min flight ✈️" at bounding box center [265, 294] width 531 height 42
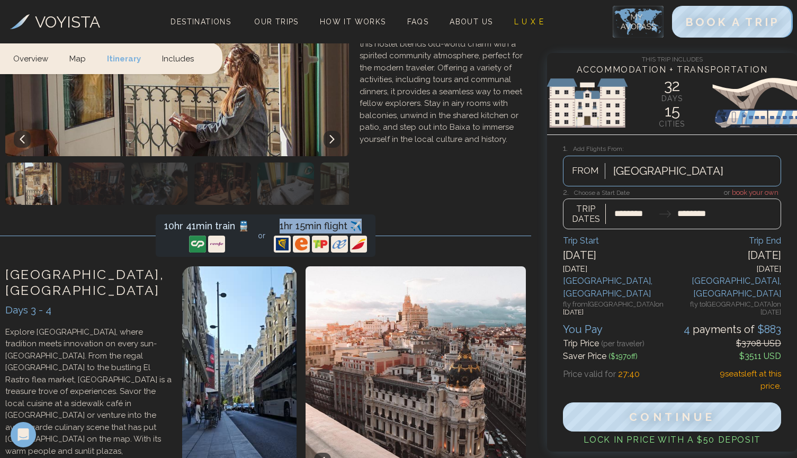
scroll to position [1243, 0]
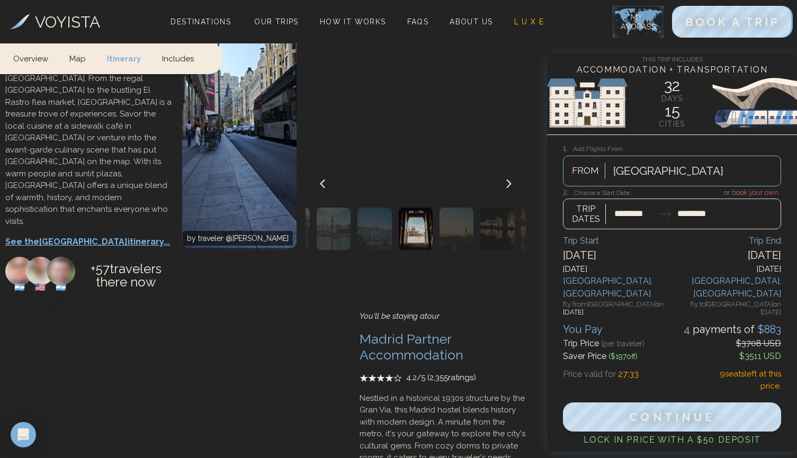
scroll to position [1526, 0]
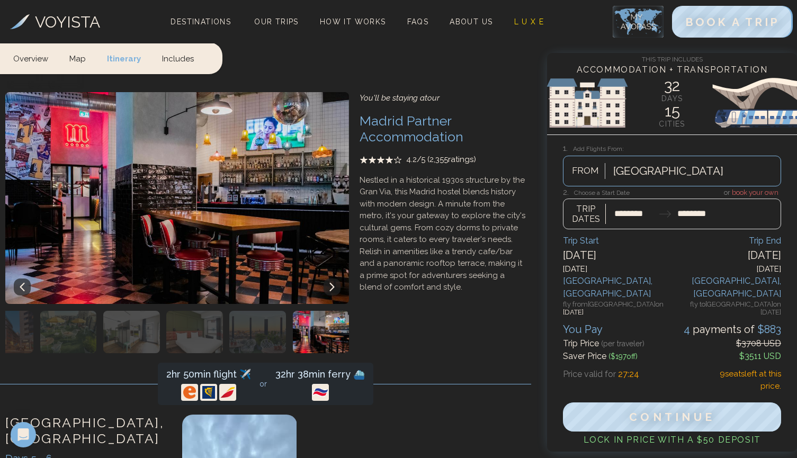
scroll to position [1742, 0]
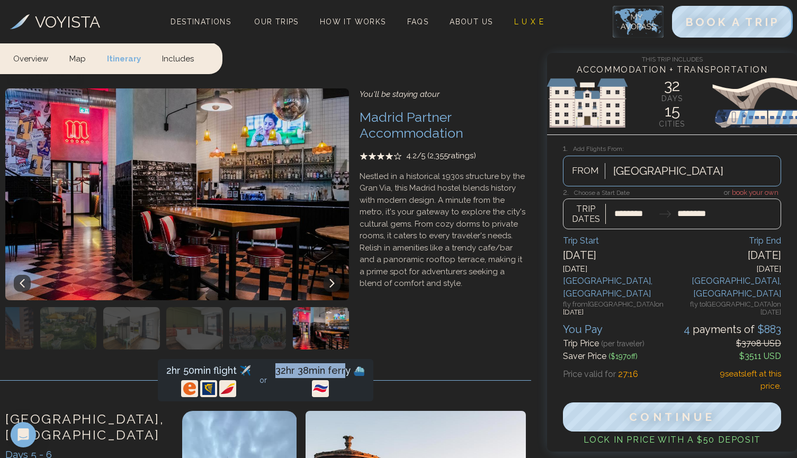
drag, startPoint x: 276, startPoint y: 210, endPoint x: 345, endPoint y: 209, distance: 68.8
click at [345, 363] on div "32hr 38min ferry ⛴️" at bounding box center [319, 370] width 89 height 15
click at [339, 363] on div "32hr 38min ferry ⛴️" at bounding box center [319, 370] width 89 height 15
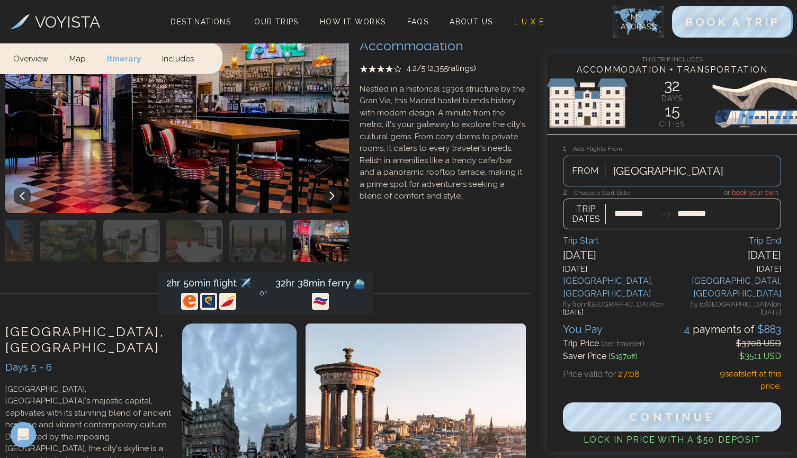
scroll to position [1833, 0]
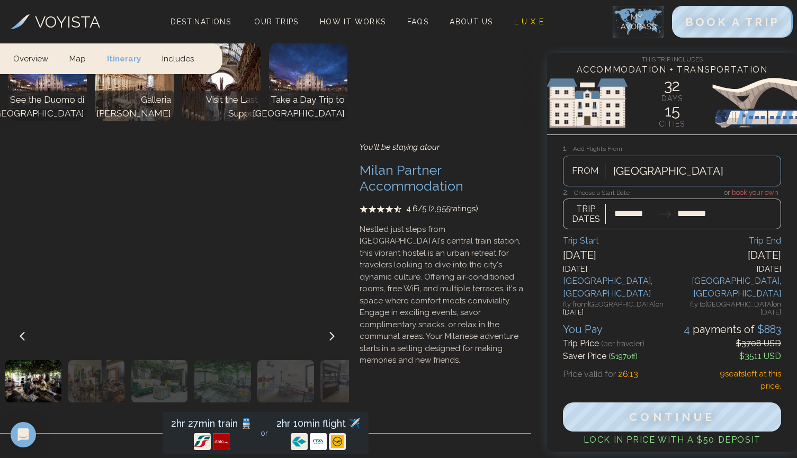
scroll to position [6061, 0]
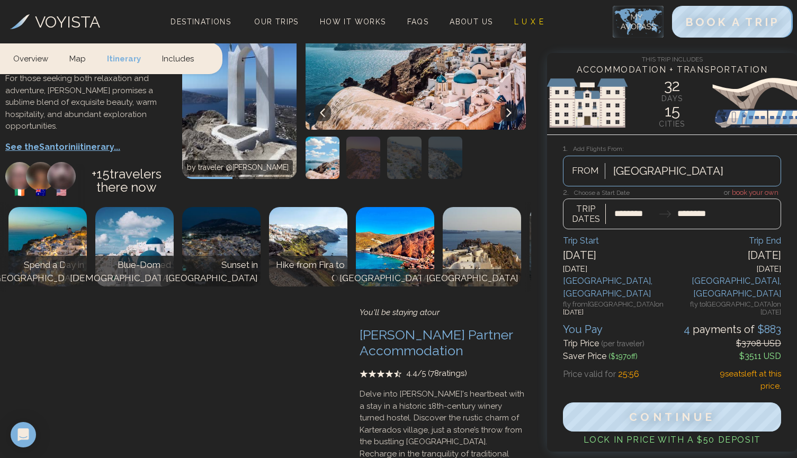
scroll to position [7375, 0]
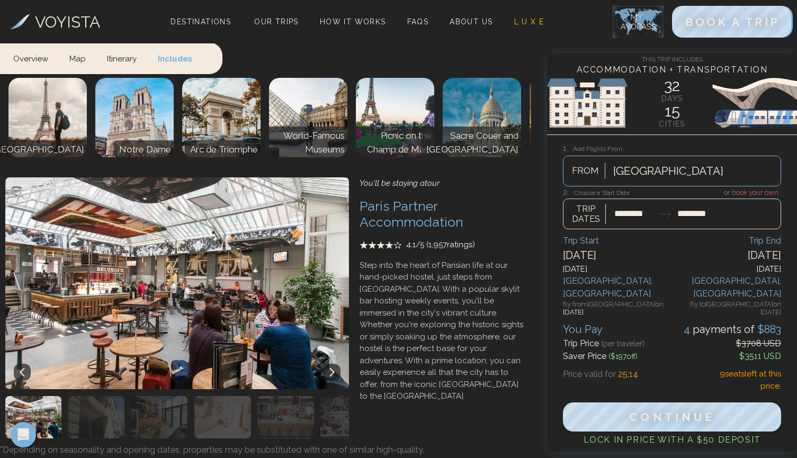
scroll to position [10970, 0]
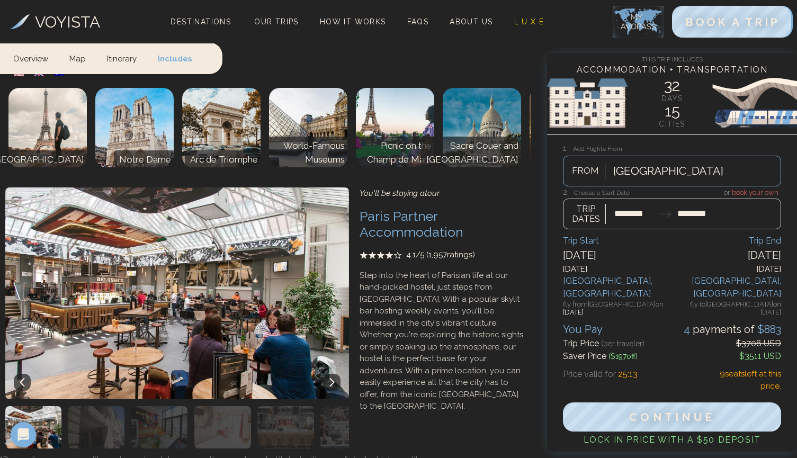
drag, startPoint x: 57, startPoint y: 205, endPoint x: 113, endPoint y: 232, distance: 62.3
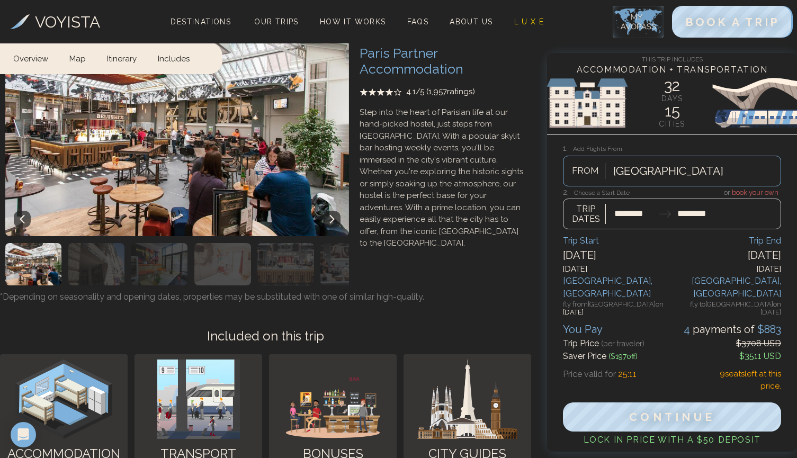
scroll to position [11199, 0]
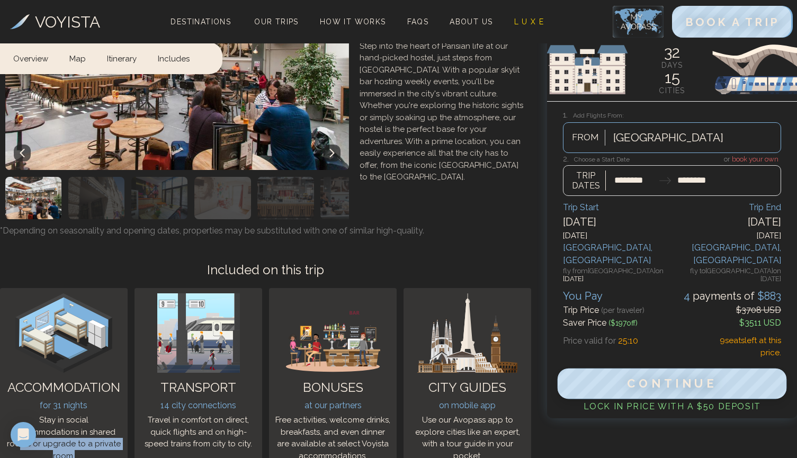
click at [670, 377] on span "Continue" at bounding box center [672, 384] width 91 height 14
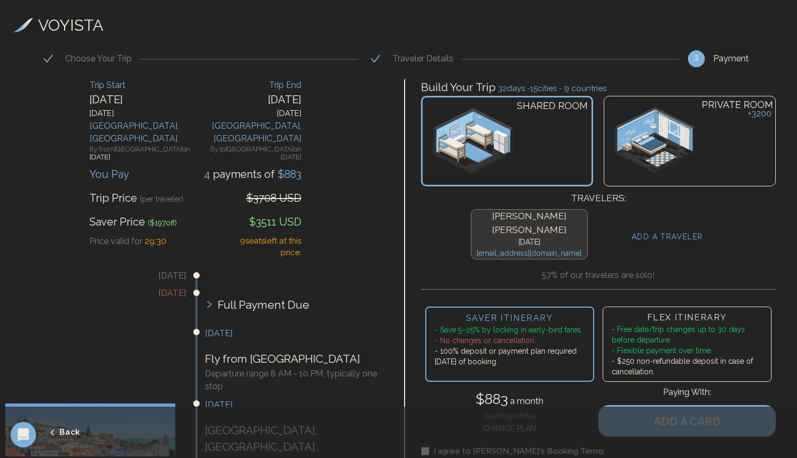
click at [670, 324] on li "- Free date/trip changes up to 30 days before departure." at bounding box center [686, 334] width 151 height 21
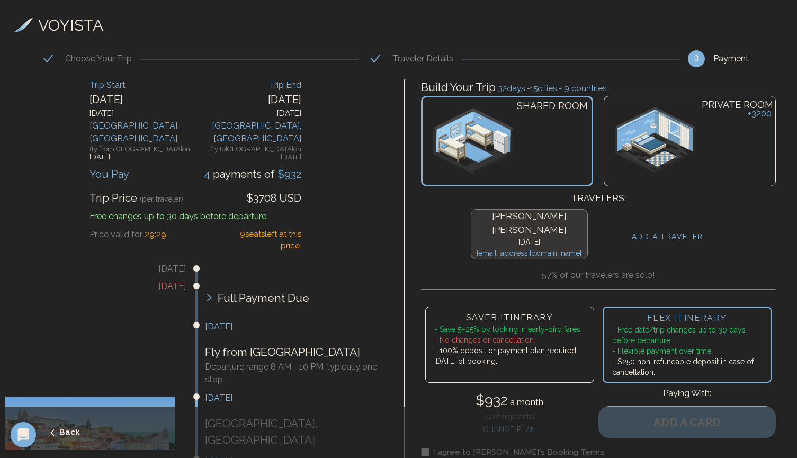
click at [518, 311] on h3 "SAVER ITINERARY" at bounding box center [509, 317] width 151 height 13
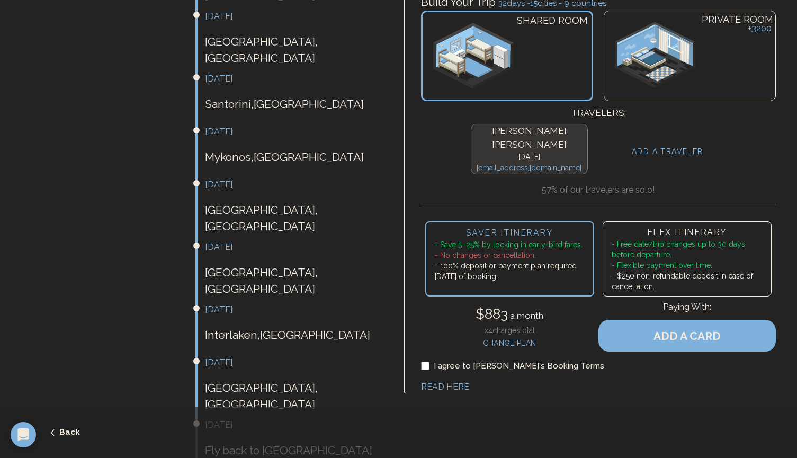
scroll to position [888, 0]
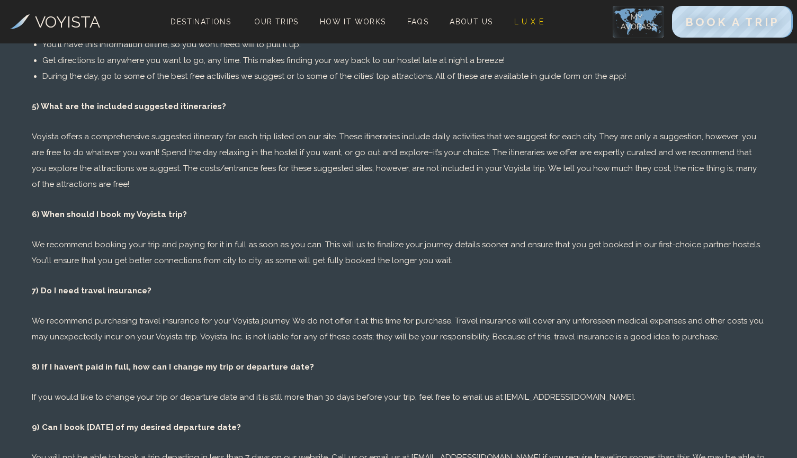
scroll to position [1205, 0]
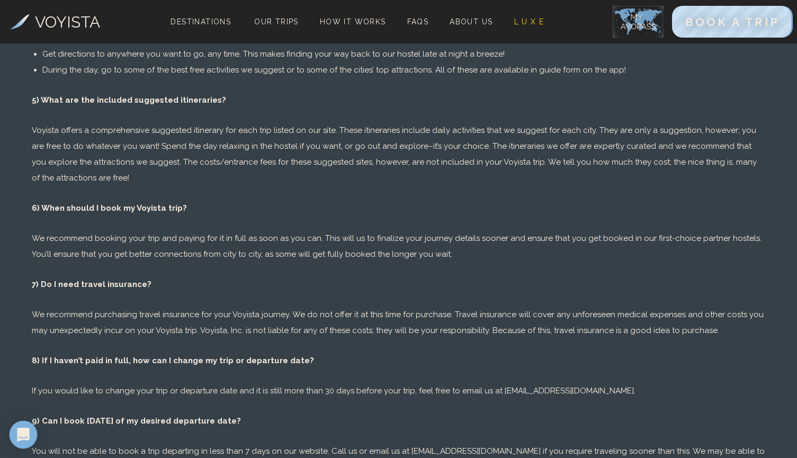
click at [30, 431] on div "Open Intercom Messenger" at bounding box center [24, 435] width 28 height 28
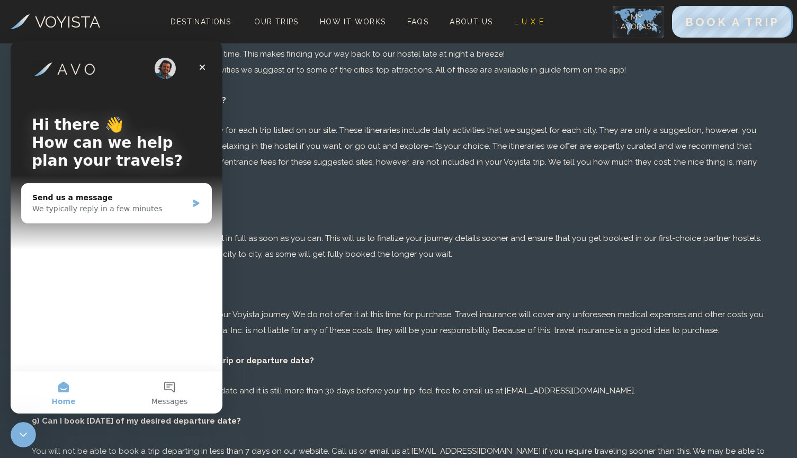
scroll to position [0, 0]
click at [197, 206] on icon "Intercom messenger" at bounding box center [196, 203] width 9 height 8
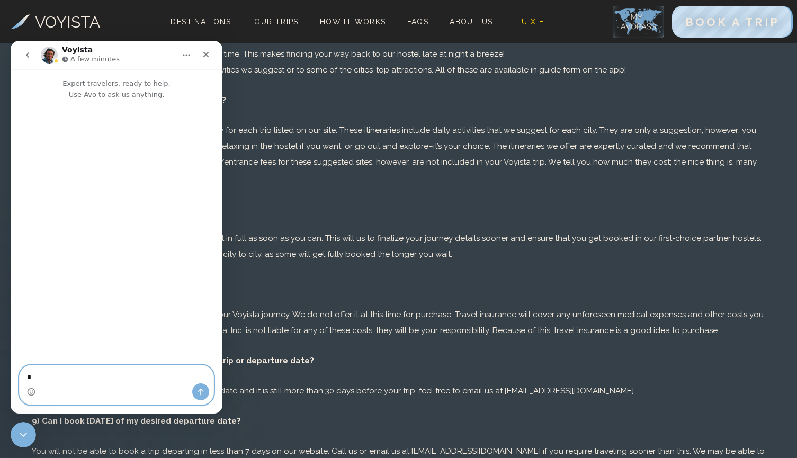
type textarea "**"
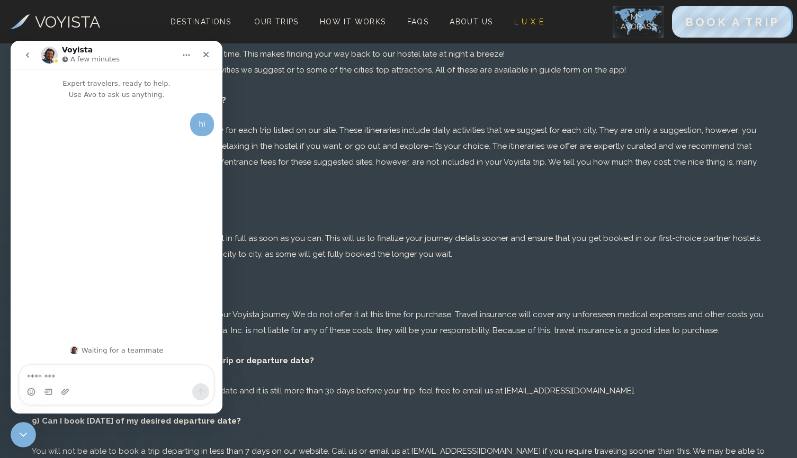
scroll to position [1122, 0]
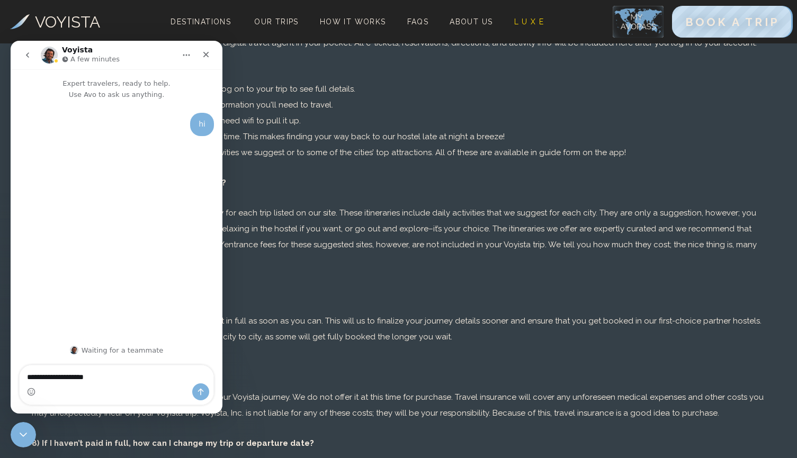
type textarea "**********"
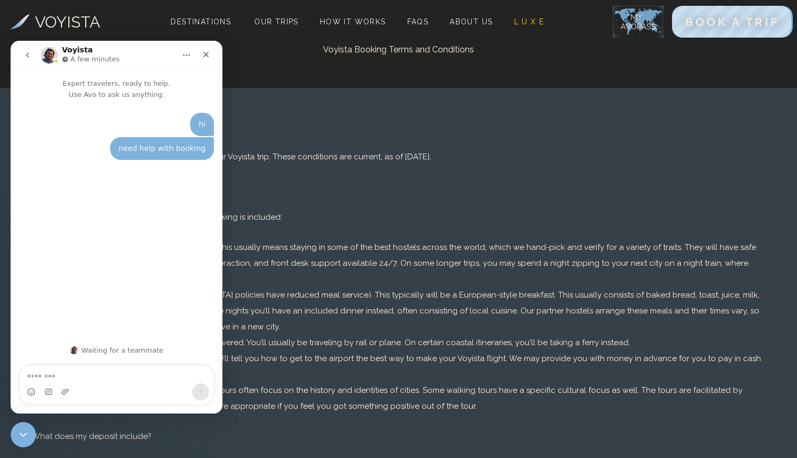
scroll to position [0, 0]
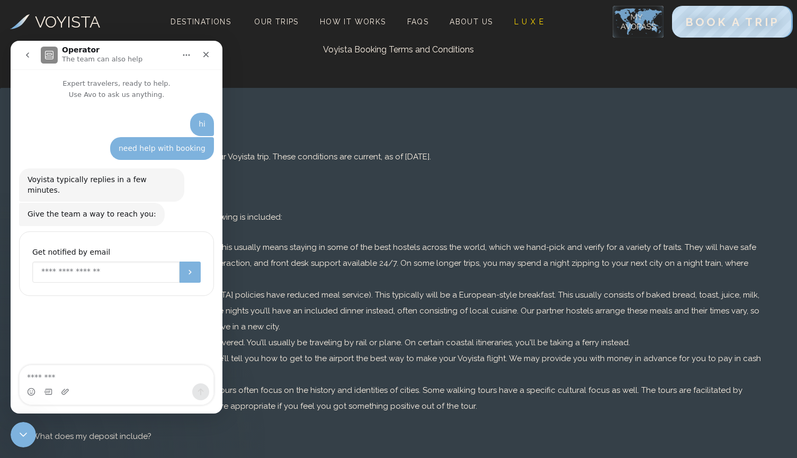
click at [128, 262] on input "Enter your email" at bounding box center [105, 272] width 147 height 21
type input "**********"
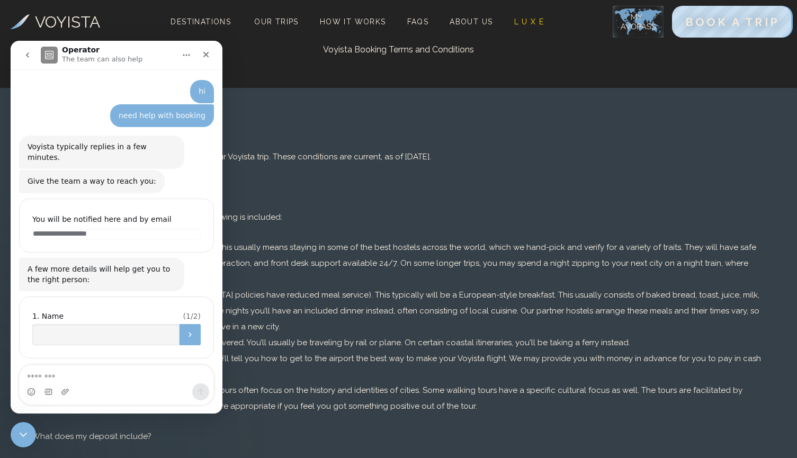
scroll to position [32, 0]
click at [69, 325] on input "Name" at bounding box center [105, 335] width 147 height 21
type input "******"
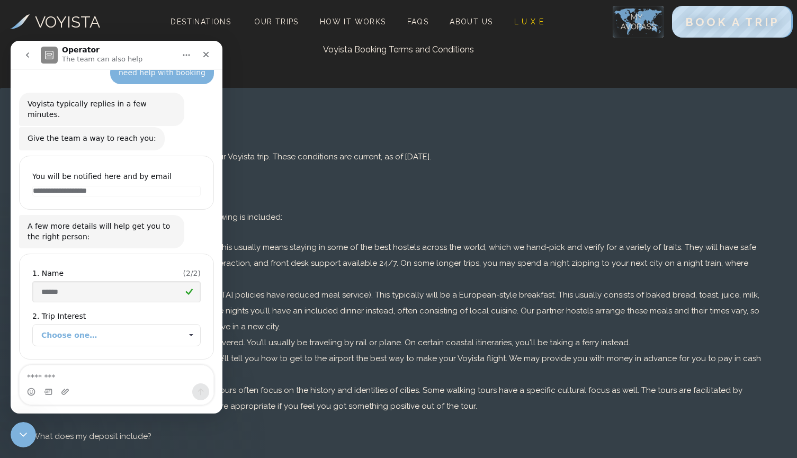
click at [105, 325] on span "Choose one…" at bounding box center [111, 335] width 140 height 21
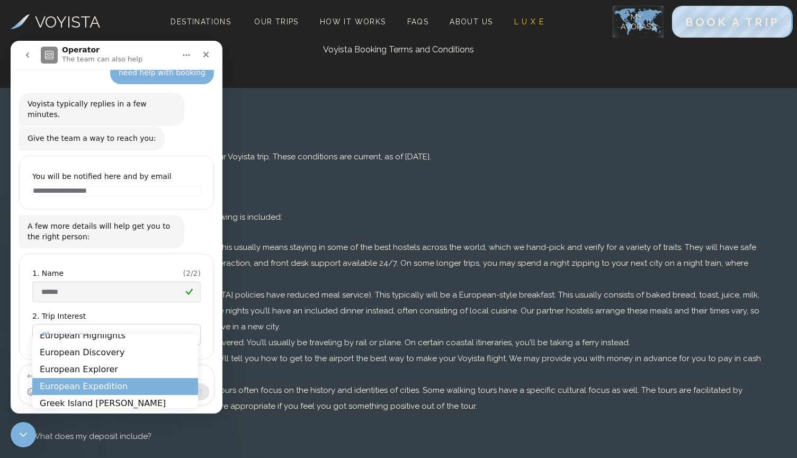
scroll to position [12, 0]
click at [99, 384] on div "European Expedition" at bounding box center [115, 387] width 166 height 17
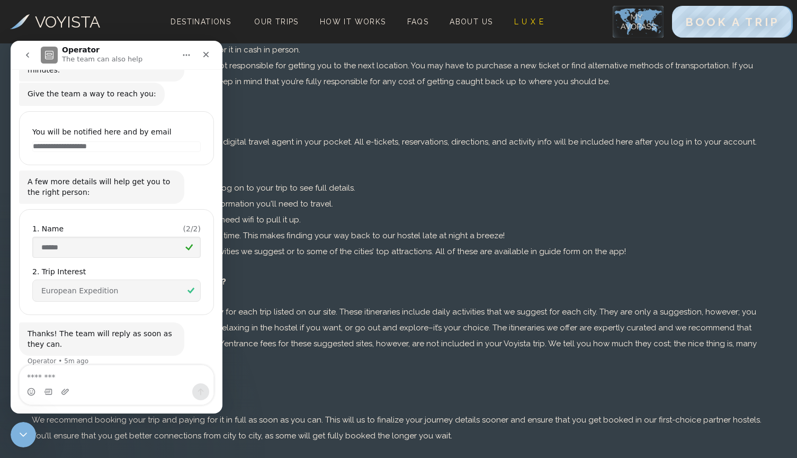
scroll to position [1023, 0]
click at [92, 373] on textarea "Message…" at bounding box center [117, 374] width 194 height 18
type textarea "**********"
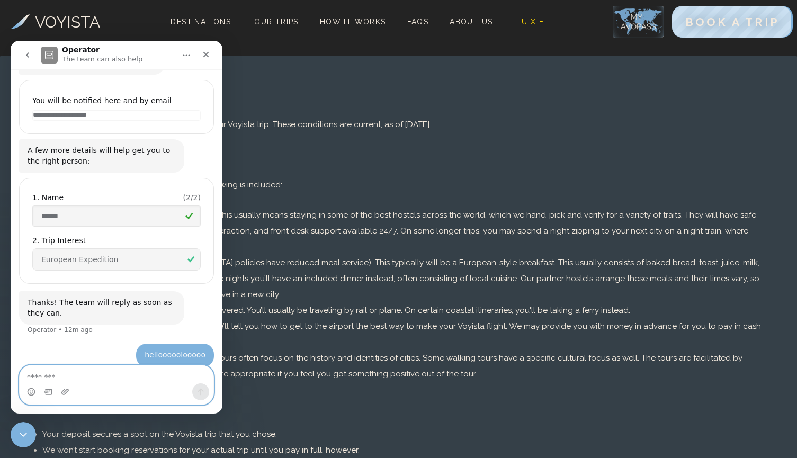
scroll to position [0, 0]
